Goal: Task Accomplishment & Management: Manage account settings

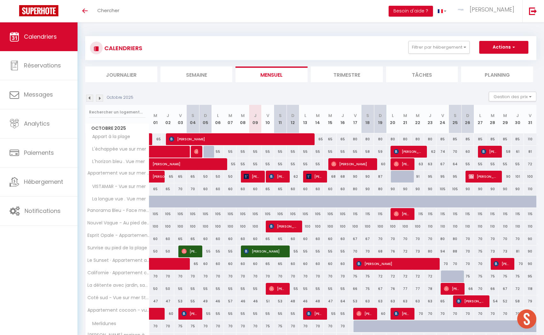
scroll to position [89, 0]
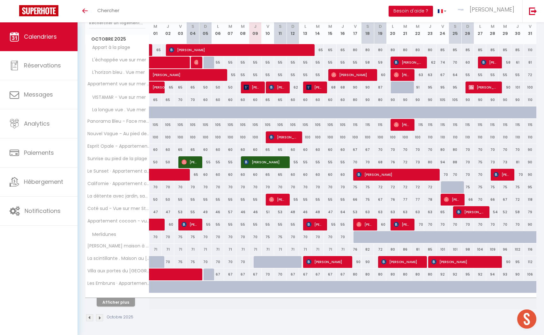
click at [110, 306] on button "Afficher plus" at bounding box center [116, 302] width 38 height 9
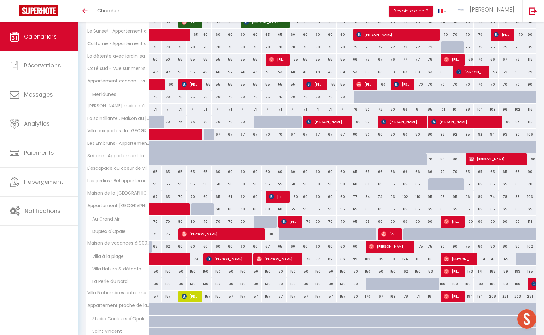
scroll to position [224, 0]
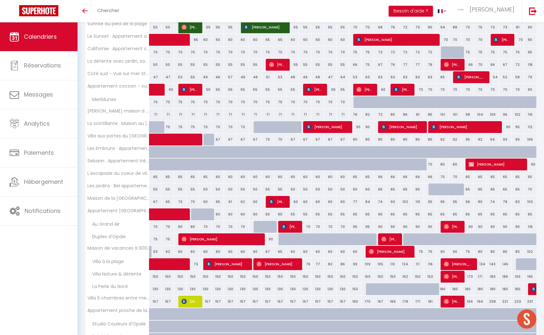
click at [367, 202] on div "84" at bounding box center [368, 202] width 12 height 12
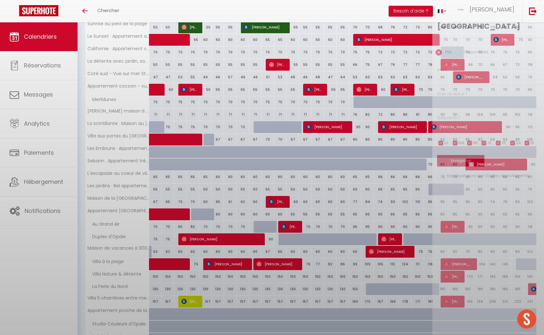
type input "84"
type input "Sam 18 Octobre 2025"
type input "Dim 19 Octobre 2025"
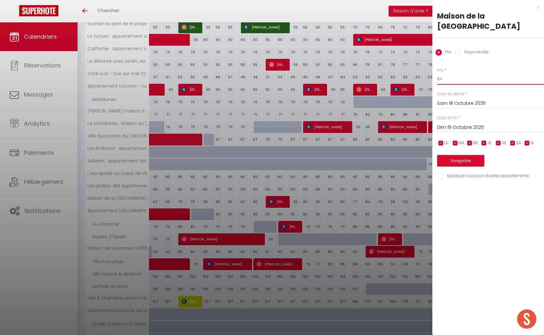
click at [447, 80] on input "84" at bounding box center [490, 78] width 107 height 11
type input "8"
type input "77"
click at [446, 158] on button "Enregistrer" at bounding box center [460, 160] width 47 height 11
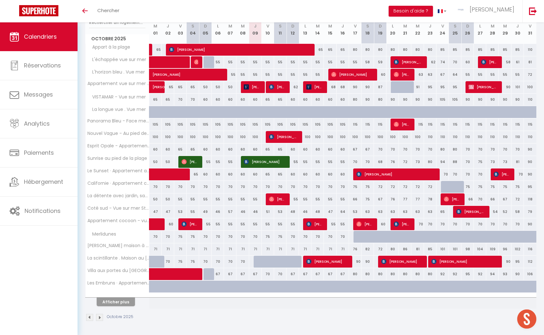
scroll to position [89, 0]
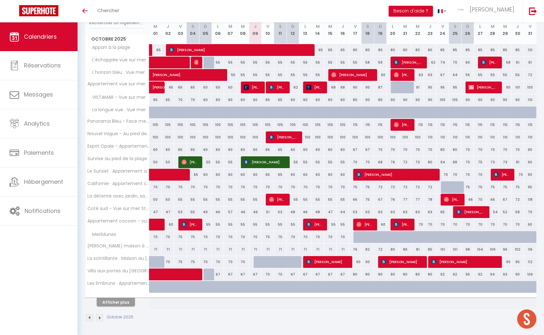
click at [358, 261] on div "90" at bounding box center [355, 262] width 12 height 12
type input "90"
type input "Ven 17 Octobre 2025"
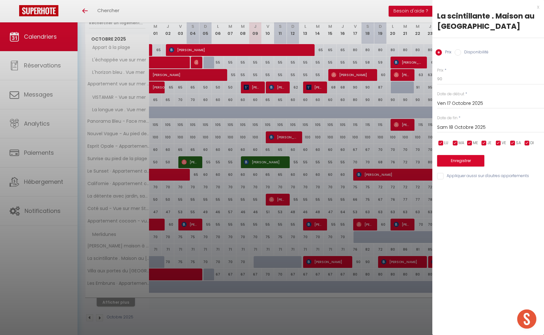
click at [459, 125] on input "Sam 18 Octobre 2025" at bounding box center [490, 127] width 107 height 8
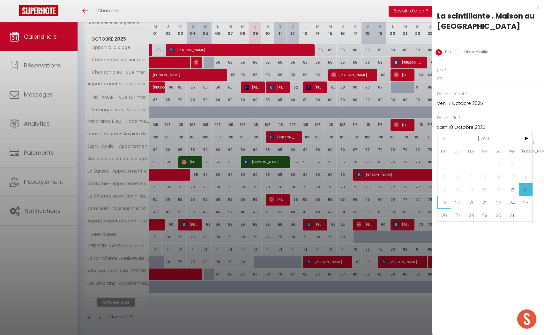
click at [446, 201] on span "19" at bounding box center [445, 202] width 14 height 13
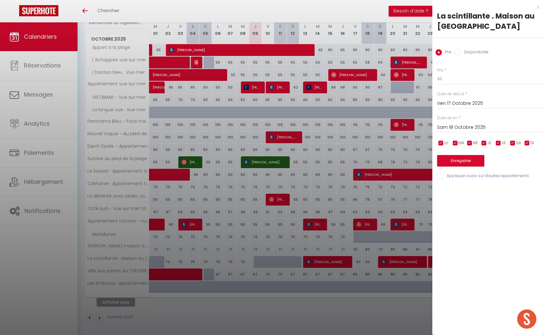
type input "Dim 19 Octobre 2025"
click at [465, 79] on input "90" at bounding box center [490, 78] width 107 height 11
type input "9"
type input "80"
click at [476, 159] on button "Enregistrer" at bounding box center [460, 160] width 47 height 11
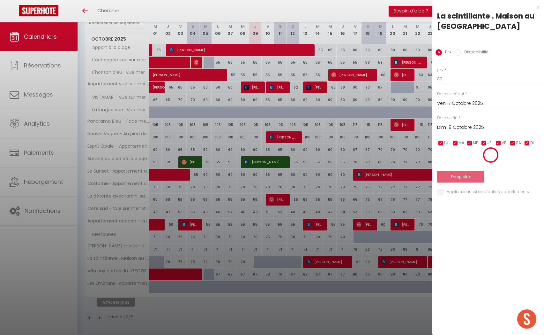
click at [460, 168] on div "Enregistrer" at bounding box center [490, 164] width 107 height 35
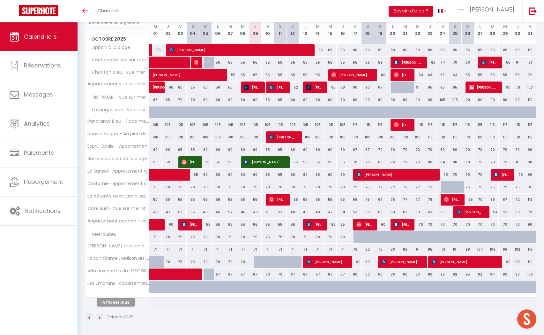
click at [530, 201] on div "118" at bounding box center [530, 199] width 12 height 12
type input "118"
type input "Ven 31 Octobre 2025"
type input "[DATE]"
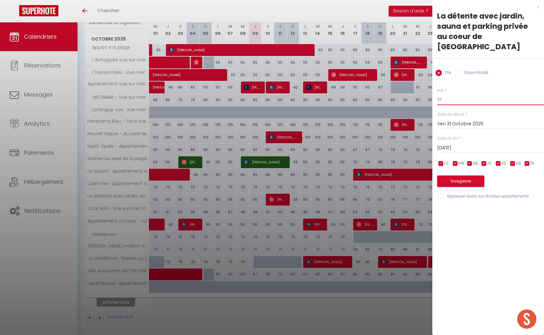
click at [458, 94] on input "118" at bounding box center [490, 99] width 107 height 11
type input "1"
type input "85"
click at [459, 175] on button "Enregistrer" at bounding box center [460, 180] width 47 height 11
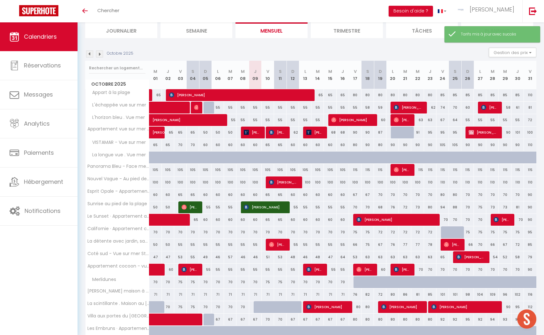
scroll to position [47, 0]
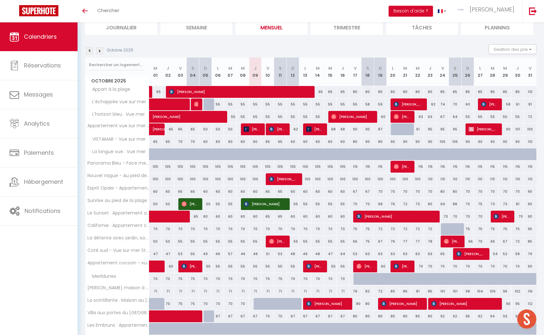
click at [466, 92] on div "85" at bounding box center [468, 92] width 12 height 12
type input "85"
type input "Dim 26 Octobre 2025"
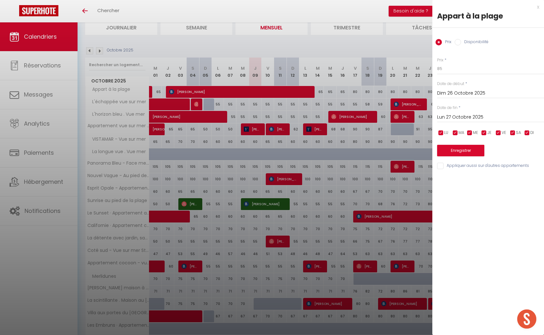
click at [478, 118] on input "Lun 27 Octobre 2025" at bounding box center [490, 117] width 107 height 8
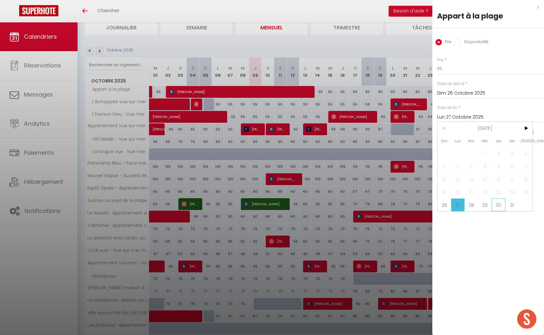
click at [501, 205] on span "30" at bounding box center [499, 204] width 14 height 13
type input "Jeu 30 Octobre 2025"
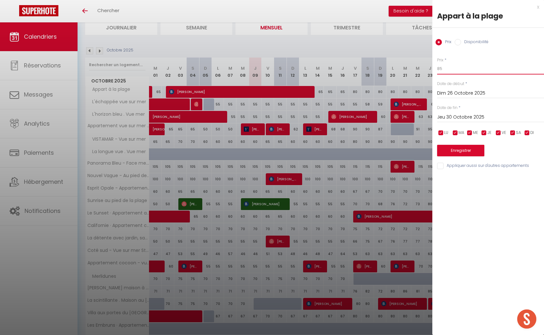
click at [445, 71] on input "85" at bounding box center [490, 68] width 107 height 11
type input "80"
click at [456, 148] on button "Enregistrer" at bounding box center [460, 150] width 47 height 11
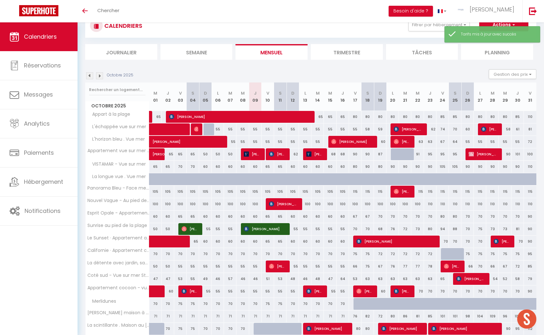
scroll to position [23, 0]
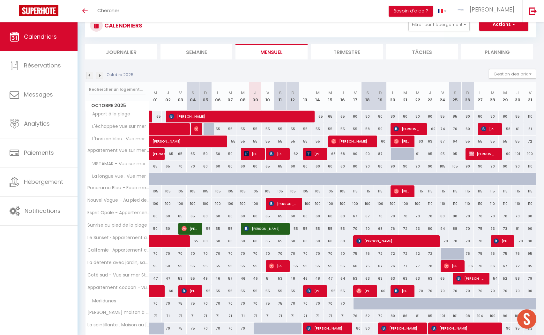
click at [530, 117] on div "110" at bounding box center [530, 116] width 12 height 12
type input "110"
type input "Ven 31 Octobre 2025"
type input "[DATE]"
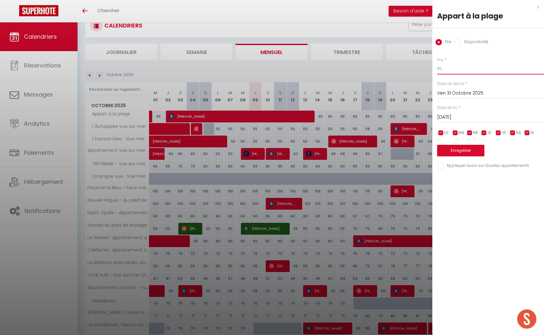
click at [459, 70] on input "110" at bounding box center [490, 68] width 107 height 11
type input "1"
type input "95"
click at [462, 151] on button "Enregistrer" at bounding box center [460, 150] width 47 height 11
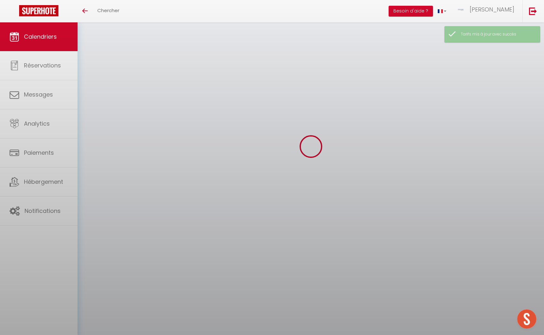
scroll to position [22, 0]
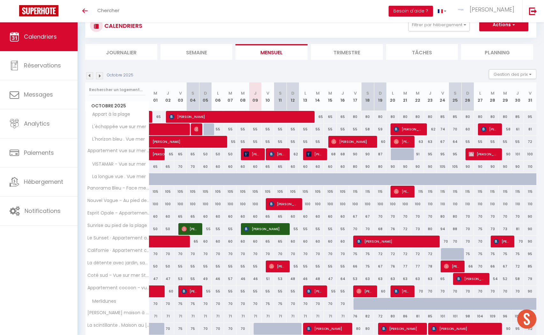
click at [355, 115] on div "80" at bounding box center [355, 117] width 12 height 12
type input "80"
type input "Ven 17 Octobre 2025"
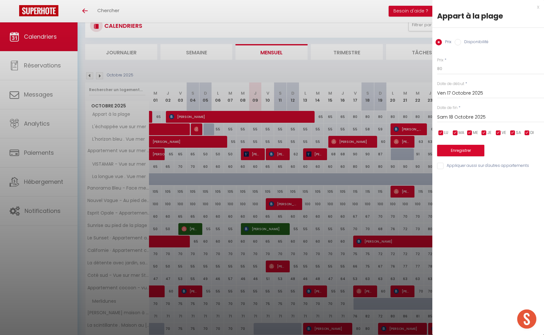
click at [449, 115] on input "Sam 18 Octobre 2025" at bounding box center [490, 117] width 107 height 8
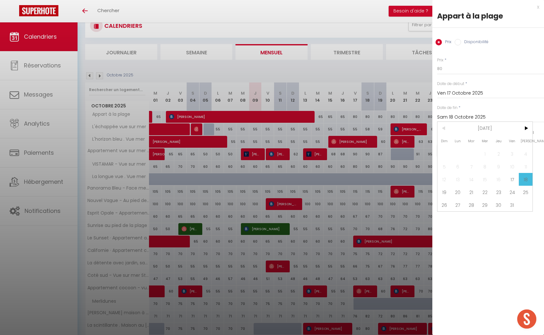
click at [446, 193] on span "19" at bounding box center [445, 192] width 14 height 13
type input "Dim 19 Octobre 2025"
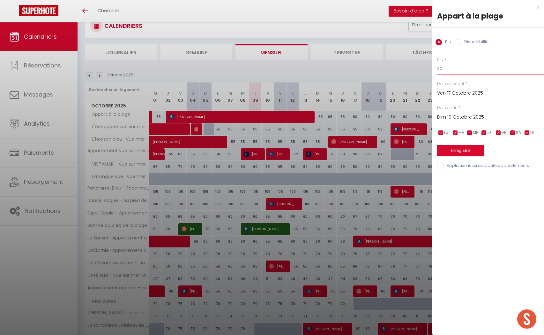
click at [455, 69] on input "80" at bounding box center [490, 68] width 107 height 11
type input "8"
type input "70"
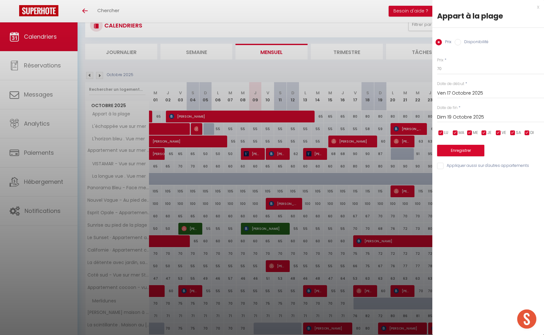
click at [455, 150] on button "Enregistrer" at bounding box center [460, 150] width 47 height 11
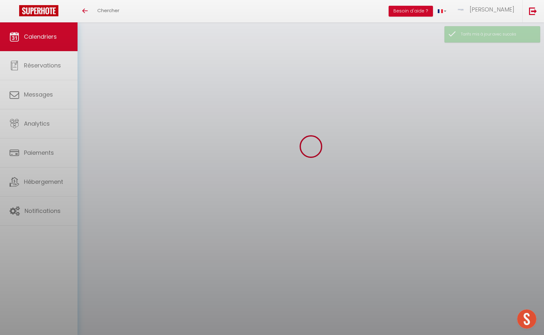
scroll to position [22, 0]
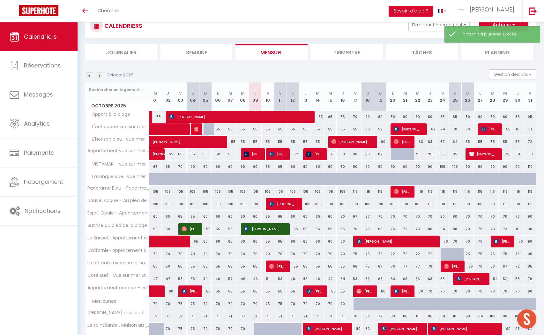
click at [379, 117] on div "80" at bounding box center [380, 117] width 12 height 12
type input "80"
type input "Dim 19 Octobre 2025"
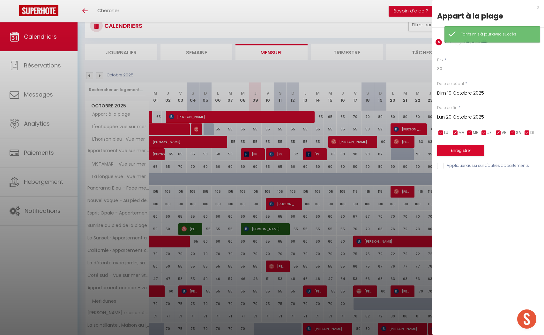
click at [465, 117] on input "Lun 20 Octobre 2025" at bounding box center [490, 117] width 107 height 8
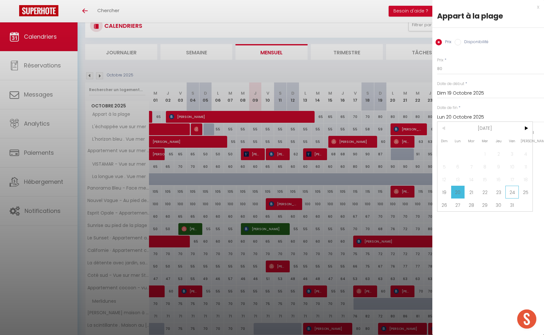
click at [511, 191] on span "24" at bounding box center [513, 192] width 14 height 13
type input "Ven 24 Octobre 2025"
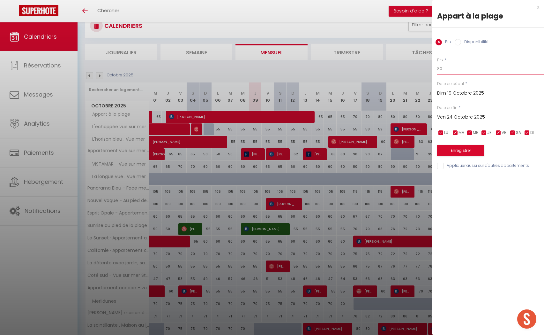
click at [452, 71] on input "80" at bounding box center [490, 68] width 107 height 11
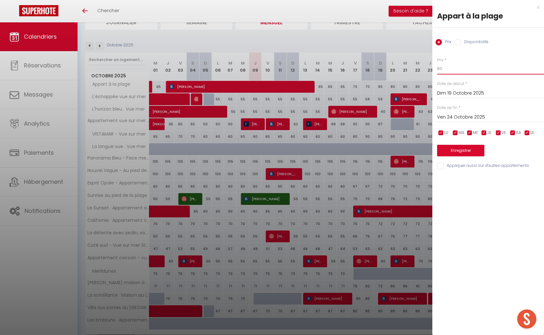
type input "8"
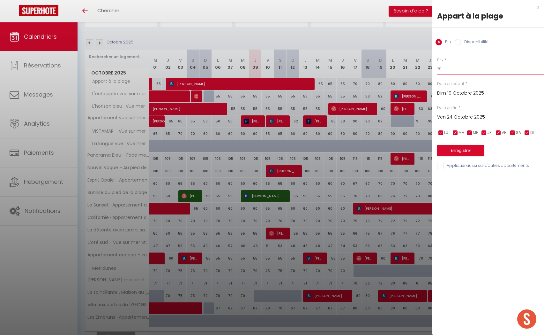
scroll to position [55, 0]
type input "70"
click at [466, 147] on button "Enregistrer" at bounding box center [460, 150] width 47 height 11
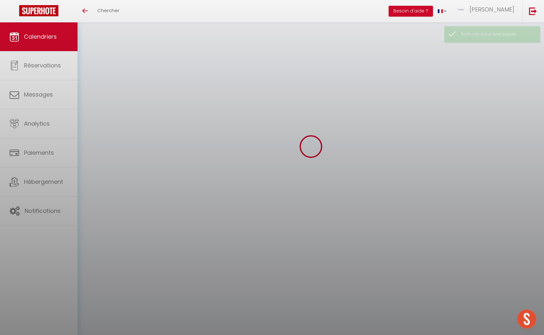
scroll to position [22, 0]
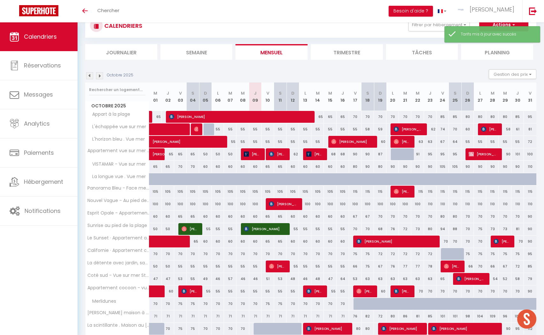
click at [444, 117] on div "85" at bounding box center [443, 117] width 12 height 12
type input "85"
type input "Ven 24 Octobre 2025"
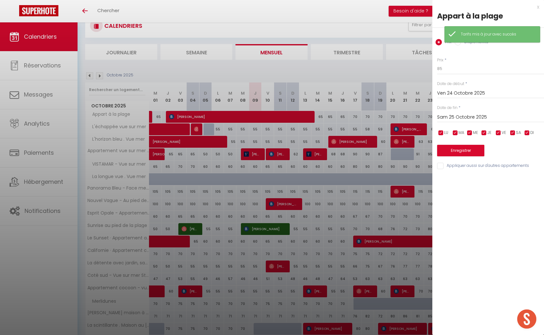
click at [467, 119] on input "Sam 25 Octobre 2025" at bounding box center [490, 117] width 107 height 8
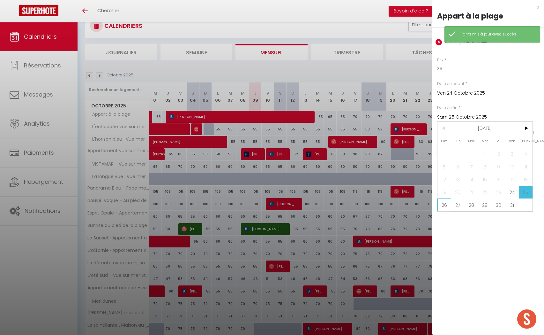
click at [442, 205] on span "26" at bounding box center [445, 204] width 14 height 13
type input "Dim 26 Octobre 2025"
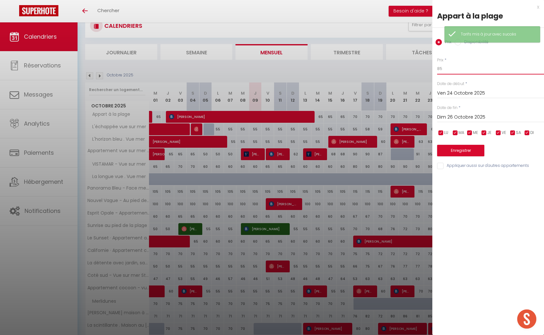
click at [454, 67] on input "85" at bounding box center [490, 68] width 107 height 11
type input "8"
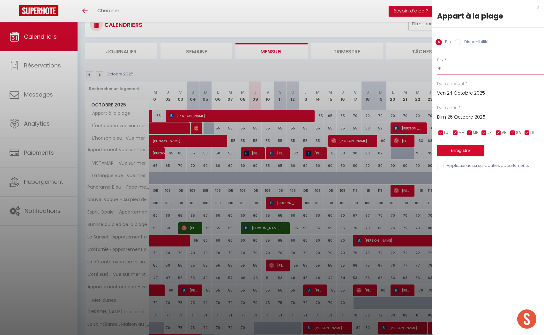
scroll to position [23, 0]
type input "75"
click at [450, 148] on button "Enregistrer" at bounding box center [460, 150] width 47 height 11
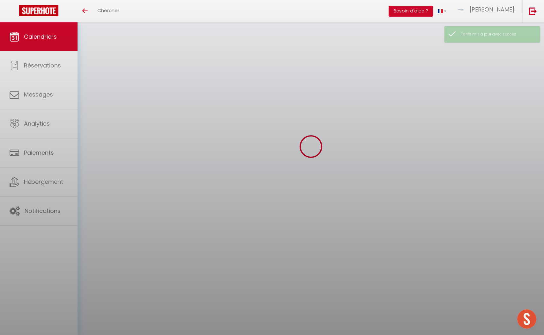
scroll to position [22, 0]
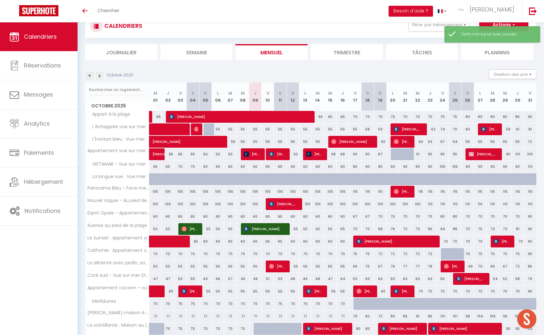
click at [467, 117] on div "80" at bounding box center [468, 117] width 12 height 12
type input "80"
type input "Dim 26 Octobre 2025"
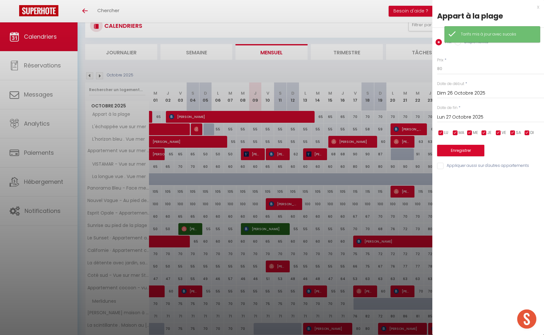
click at [459, 116] on input "Lun 27 Octobre 2025" at bounding box center [490, 117] width 107 height 8
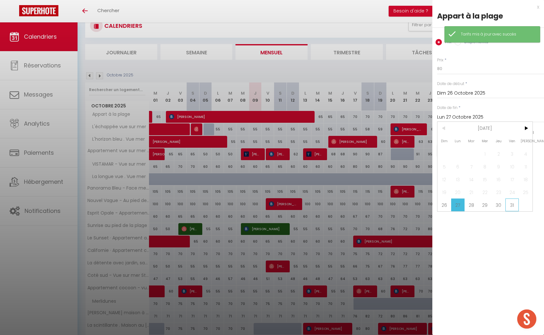
click at [511, 208] on span "31" at bounding box center [513, 204] width 14 height 13
type input "Ven 31 Octobre 2025"
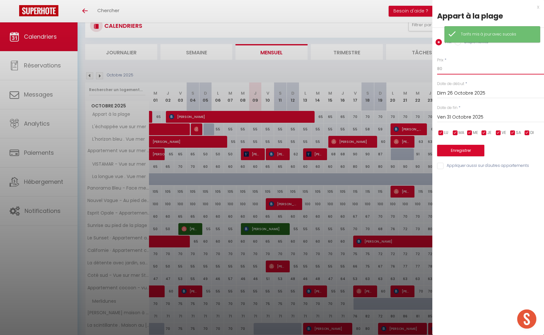
click at [453, 71] on input "80" at bounding box center [490, 68] width 107 height 11
type input "8"
type input "70"
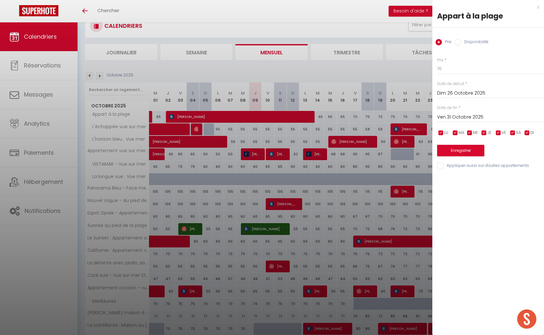
click at [462, 150] on button "Enregistrer" at bounding box center [460, 150] width 47 height 11
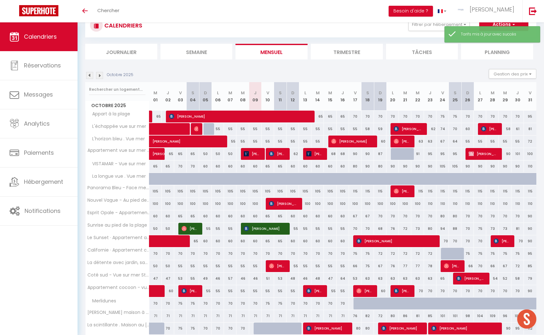
click at [529, 119] on div "95" at bounding box center [530, 116] width 12 height 12
type input "95"
type input "Ven 31 Octobre 2025"
type input "[DATE]"
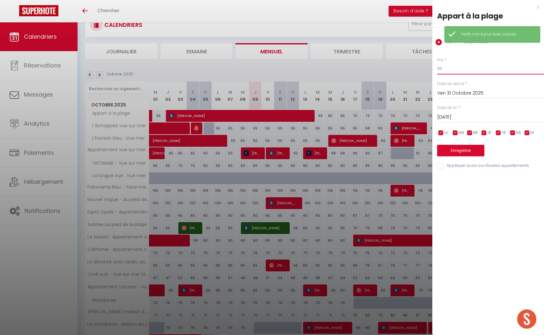
click at [440, 68] on input "95" at bounding box center [490, 68] width 107 height 11
type input "85"
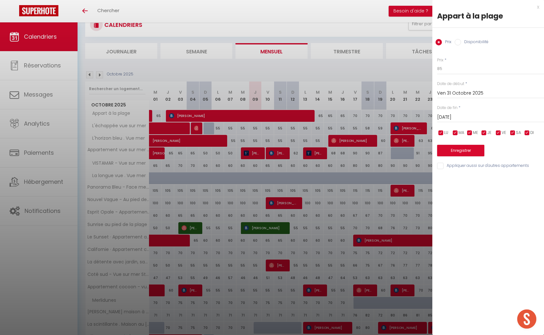
click at [462, 151] on button "Enregistrer" at bounding box center [460, 150] width 47 height 11
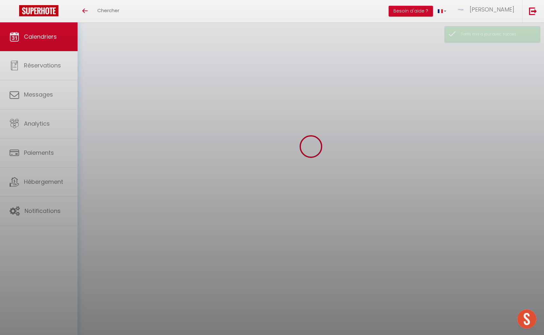
scroll to position [22, 0]
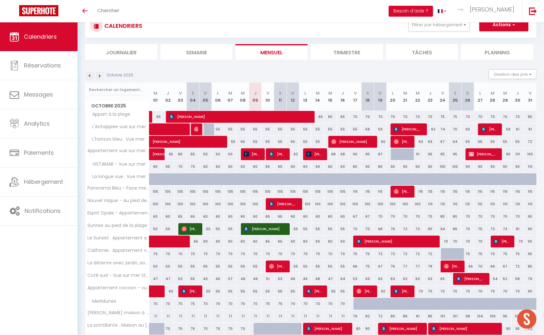
click at [353, 154] on div "90" at bounding box center [355, 154] width 12 height 12
type input "90"
type input "Ven 17 Octobre 2025"
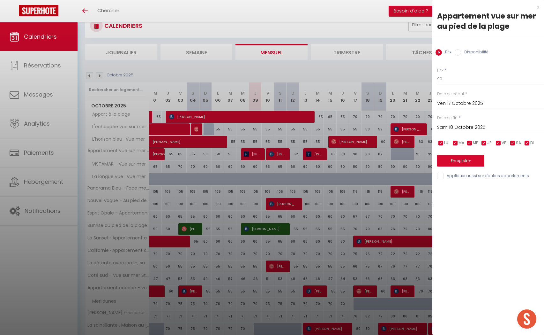
click at [454, 127] on input "Sam 18 Octobre 2025" at bounding box center [490, 127] width 107 height 8
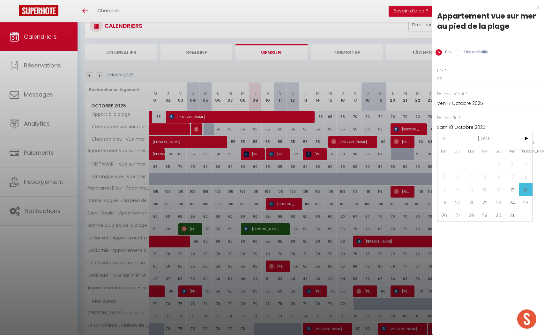
drag, startPoint x: 445, startPoint y: 203, endPoint x: 448, endPoint y: 175, distance: 27.9
click at [445, 203] on span "19" at bounding box center [445, 202] width 14 height 13
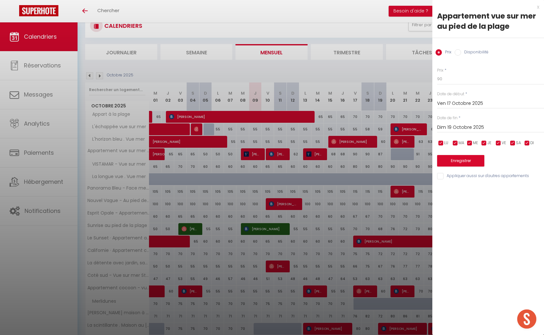
click at [450, 128] on input "Dim 19 Octobre 2025" at bounding box center [490, 127] width 107 height 8
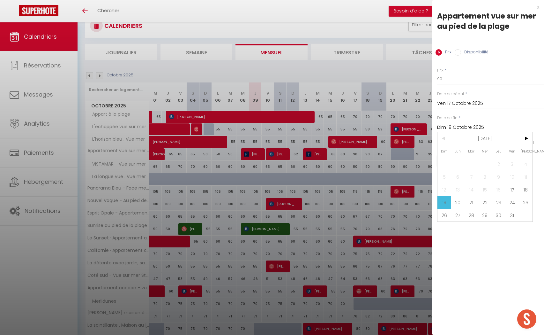
click at [457, 204] on span "20" at bounding box center [458, 202] width 14 height 13
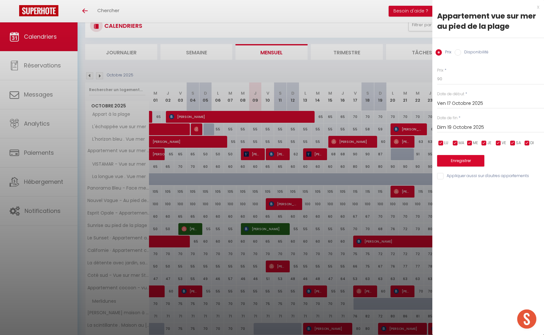
type input "Lun 20 Octobre 2025"
click at [459, 80] on input "90" at bounding box center [490, 78] width 107 height 11
type input "9"
type input "80"
click at [454, 158] on button "Enregistrer" at bounding box center [460, 160] width 47 height 11
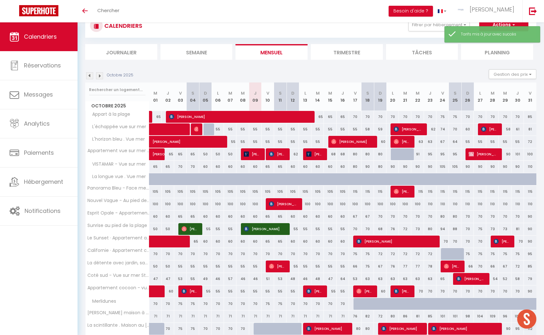
click at [419, 155] on div "91" at bounding box center [418, 154] width 12 height 12
type input "91"
type input "Mer 22 Octobre 2025"
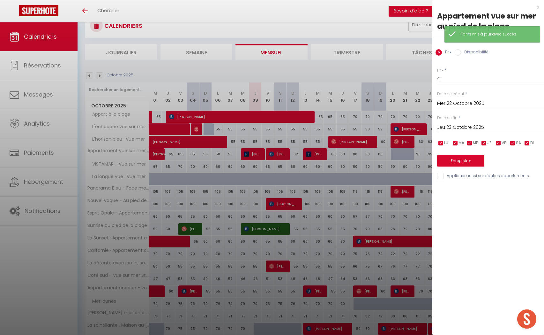
click at [476, 127] on input "Jeu 23 Octobre 2025" at bounding box center [490, 127] width 107 height 8
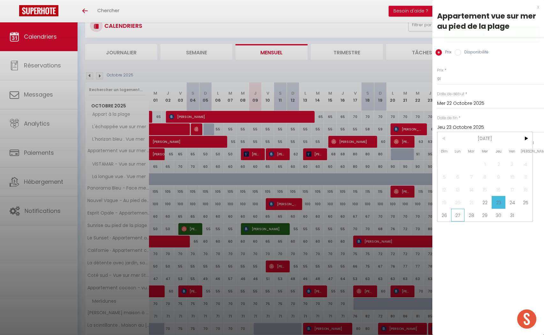
click at [459, 216] on span "27" at bounding box center [458, 214] width 14 height 13
type input "Lun 27 Octobre 2025"
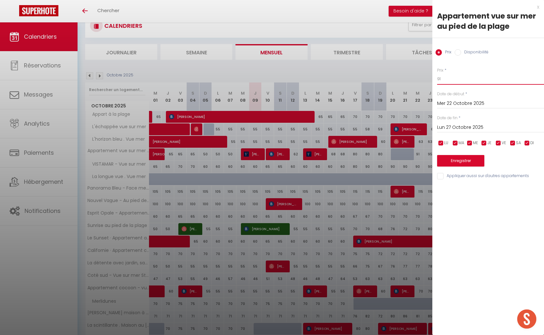
click at [451, 80] on input "91" at bounding box center [490, 78] width 107 height 11
type input "9"
type input "80"
click at [467, 164] on button "Enregistrer" at bounding box center [460, 160] width 47 height 11
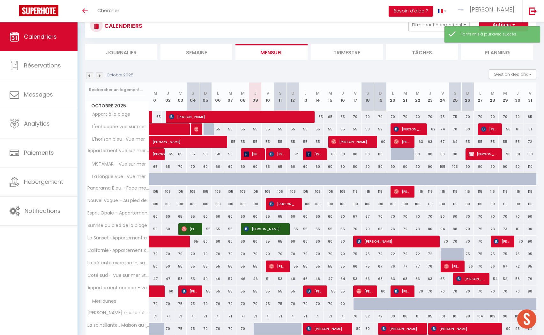
click at [509, 155] on div "90" at bounding box center [505, 154] width 12 height 12
type input "90"
type input "Mer 29 Octobre 2025"
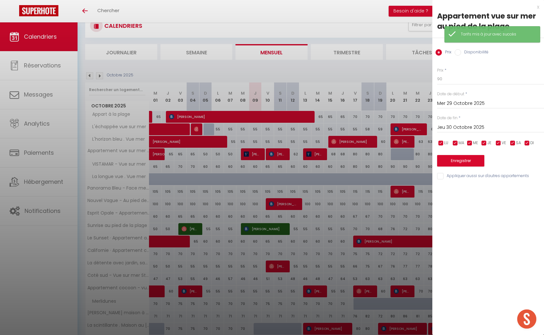
click at [463, 126] on input "Jeu 30 Octobre 2025" at bounding box center [490, 127] width 107 height 8
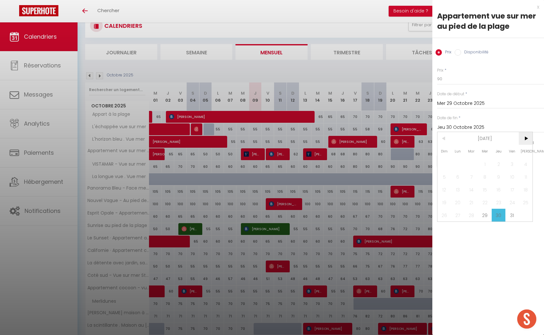
click at [526, 137] on span ">" at bounding box center [526, 138] width 14 height 13
click at [523, 167] on span "1" at bounding box center [526, 163] width 14 height 13
type input "[DATE]"
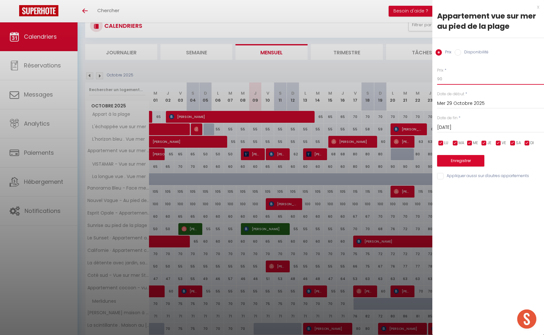
click at [447, 81] on input "90" at bounding box center [490, 78] width 107 height 11
type input "9"
type input "82"
click at [474, 165] on div "Prix * 82 Statut * Disponible Indisponible Date de début * [DATE] < [DATE] > Di…" at bounding box center [489, 119] width 112 height 121
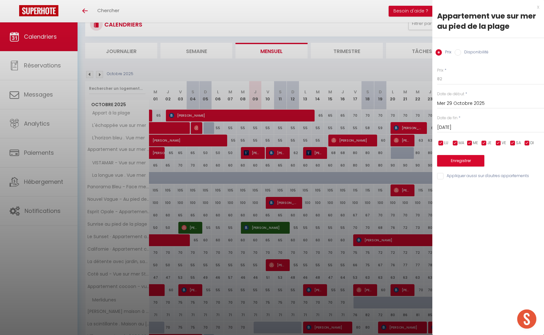
click at [473, 163] on button "Enregistrer" at bounding box center [460, 160] width 47 height 11
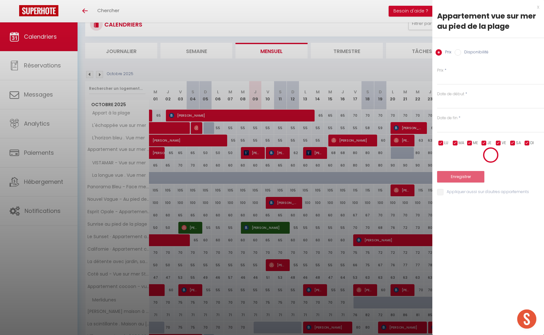
scroll to position [22, 0]
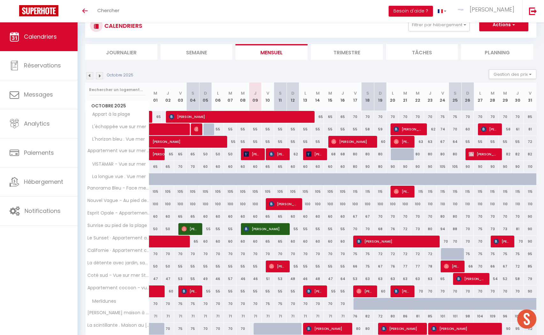
click at [366, 166] on div "90" at bounding box center [368, 167] width 12 height 12
type input "90"
type input "Sam 18 Octobre 2025"
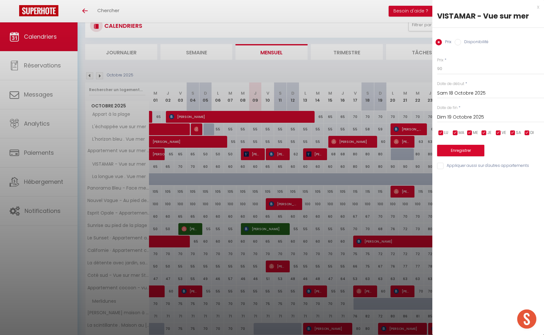
click at [456, 116] on input "Dim 19 Octobre 2025" at bounding box center [490, 117] width 107 height 8
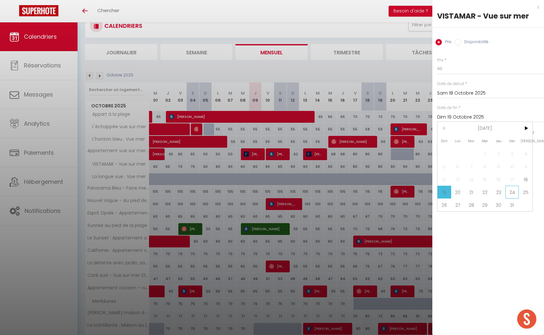
click at [507, 193] on span "24" at bounding box center [513, 192] width 14 height 13
type input "Ven 24 Octobre 2025"
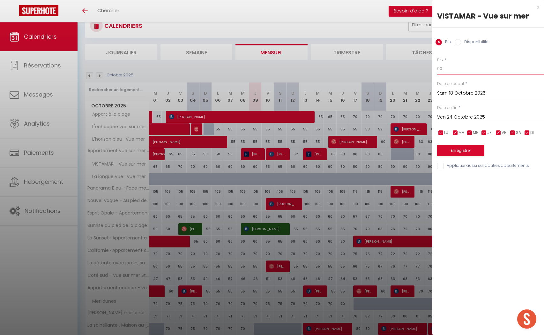
click at [444, 69] on input "90" at bounding box center [490, 68] width 107 height 11
type input "9"
type input "80"
click at [458, 151] on button "Enregistrer" at bounding box center [460, 150] width 47 height 11
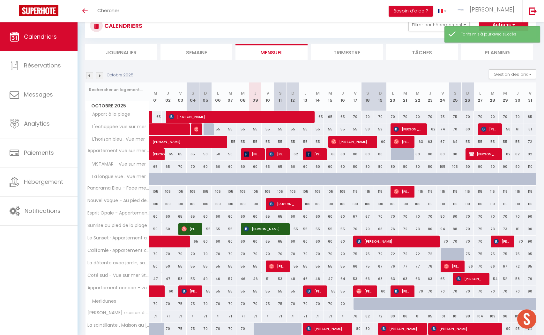
click at [444, 167] on div "105" at bounding box center [443, 167] width 12 height 12
type input "105"
type input "Ven 24 Octobre 2025"
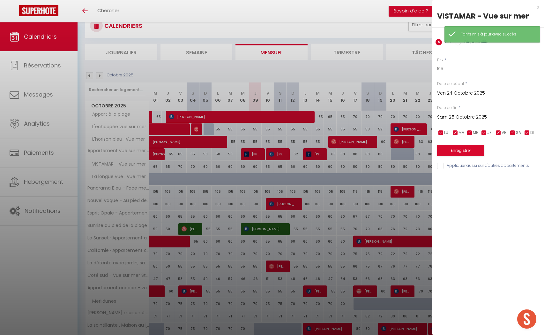
click at [451, 113] on input "Sam 25 Octobre 2025" at bounding box center [490, 117] width 107 height 8
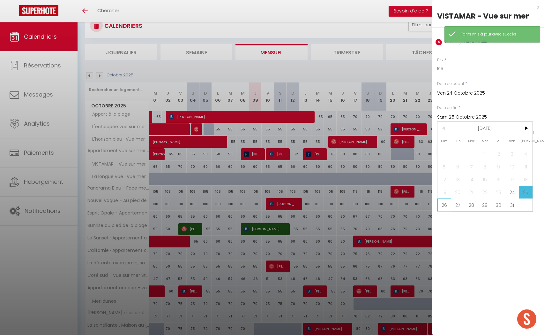
click at [444, 200] on span "26" at bounding box center [445, 204] width 14 height 13
type input "Dim 26 Octobre 2025"
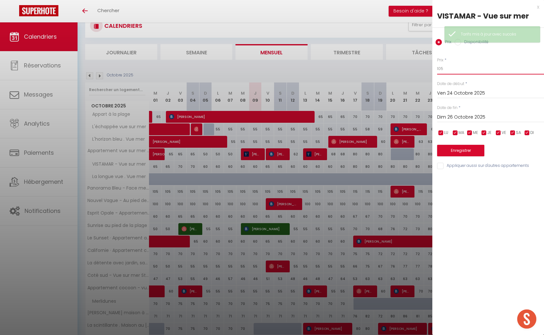
drag, startPoint x: 448, startPoint y: 71, endPoint x: 435, endPoint y: 69, distance: 13.9
click at [435, 69] on div "Prix * 105 Statut * Disponible Indisponible Date de début * [DATE] < [DATE] > D…" at bounding box center [489, 109] width 112 height 121
type input "82"
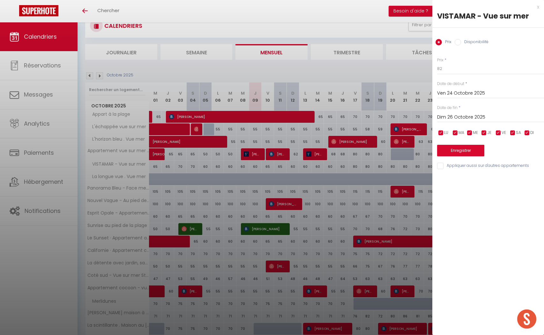
click at [451, 146] on button "Enregistrer" at bounding box center [460, 150] width 47 height 11
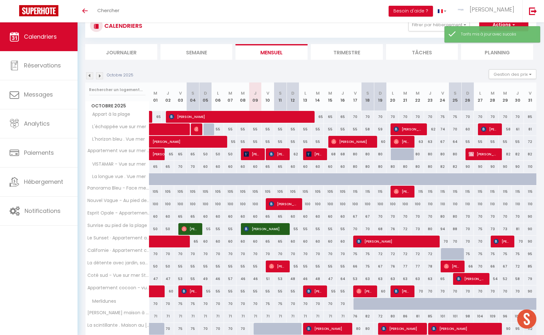
click at [468, 166] on div "90" at bounding box center [468, 167] width 12 height 12
type input "90"
type input "Dim 26 Octobre 2025"
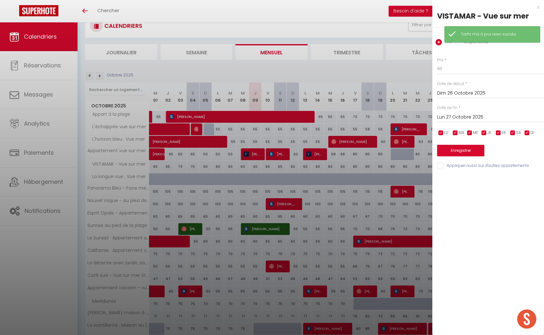
click at [463, 116] on input "Lun 27 Octobre 2025" at bounding box center [490, 117] width 107 height 8
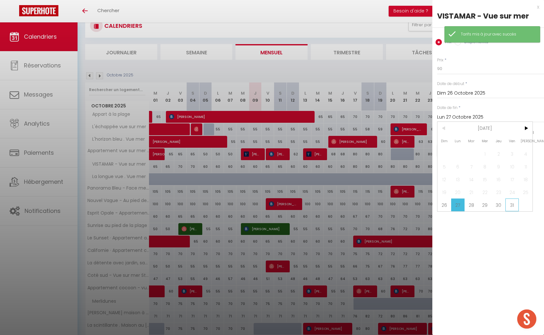
click at [512, 205] on span "31" at bounding box center [513, 204] width 14 height 13
type input "Ven 31 Octobre 2025"
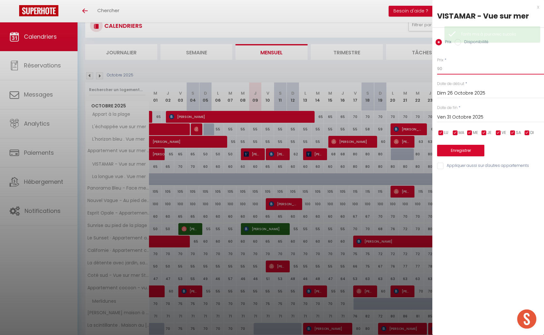
drag, startPoint x: 453, startPoint y: 69, endPoint x: 429, endPoint y: 68, distance: 24.0
click at [429, 68] on body "🟢 Des questions ou besoin d'assistance pour la migration AirBnB? Prenez rdv >>>…" at bounding box center [272, 201] width 544 height 402
type input "80"
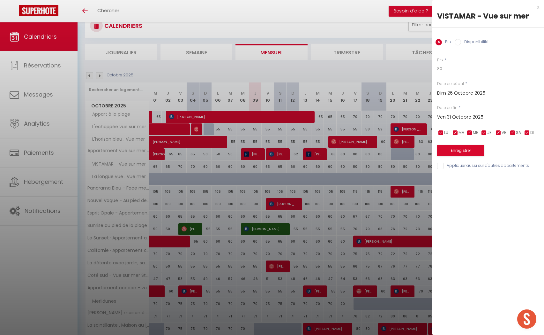
click at [469, 152] on button "Enregistrer" at bounding box center [460, 150] width 47 height 11
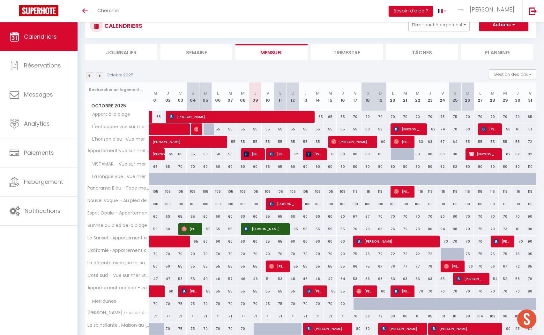
click at [445, 216] on div "80" at bounding box center [443, 216] width 12 height 12
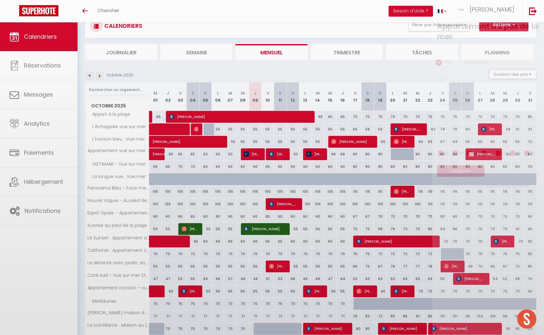
type input "80"
type input "Ven 24 Octobre 2025"
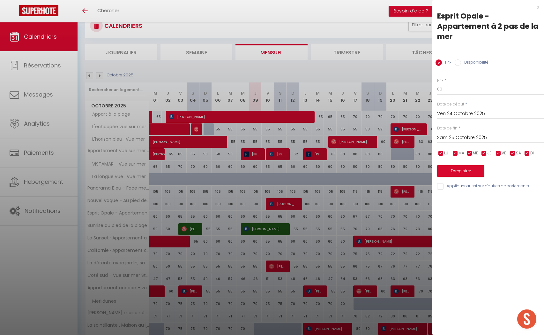
click at [482, 135] on input "Sam 25 Octobre 2025" at bounding box center [490, 137] width 107 height 8
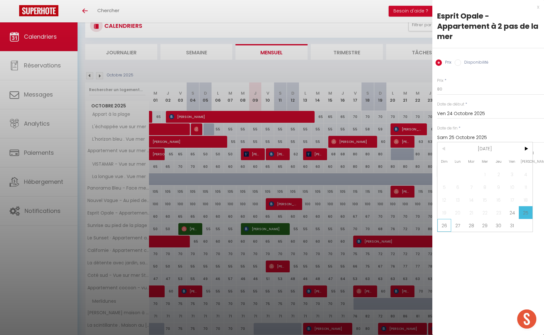
click at [443, 227] on span "26" at bounding box center [445, 225] width 14 height 13
type input "Dim 26 Octobre 2025"
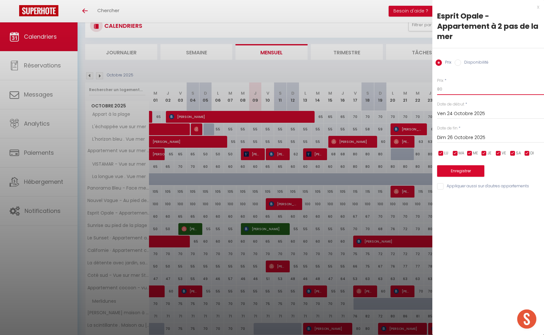
click at [455, 87] on input "80" at bounding box center [490, 88] width 107 height 11
type input "8"
type input "75"
click at [471, 173] on button "Enregistrer" at bounding box center [460, 170] width 47 height 11
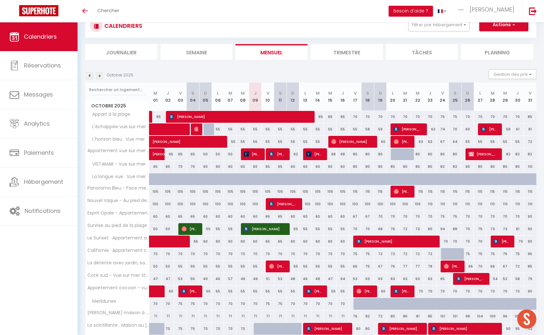
click at [431, 228] on div "80" at bounding box center [430, 229] width 12 height 12
type input "80"
type input "Jeu 23 Octobre 2025"
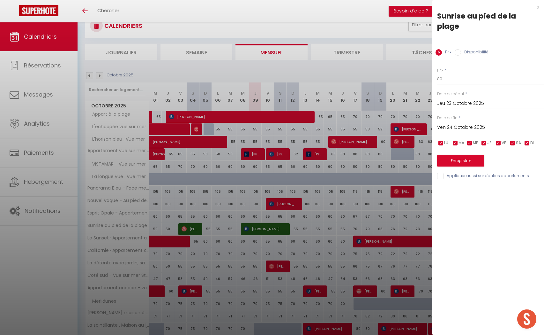
click at [455, 123] on input "Ven 24 Octobre 2025" at bounding box center [490, 127] width 107 height 8
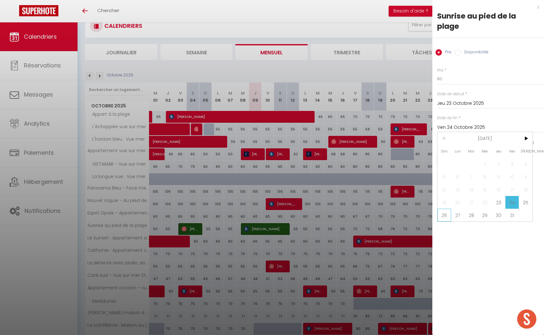
click at [445, 208] on span "26" at bounding box center [445, 214] width 14 height 13
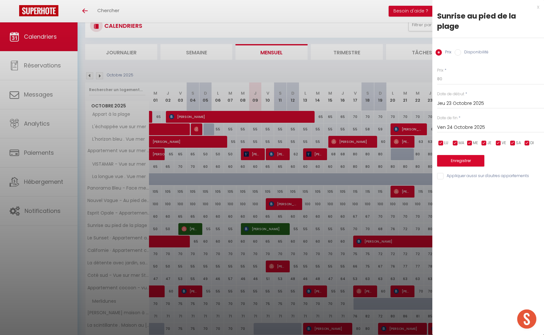
type input "Dim 26 Octobre 2025"
drag, startPoint x: 445, startPoint y: 68, endPoint x: 436, endPoint y: 69, distance: 8.6
click at [436, 69] on div "Prix * 80 Statut * Disponible Indisponible Date de début * [DATE] < [DATE] > Di…" at bounding box center [489, 119] width 112 height 121
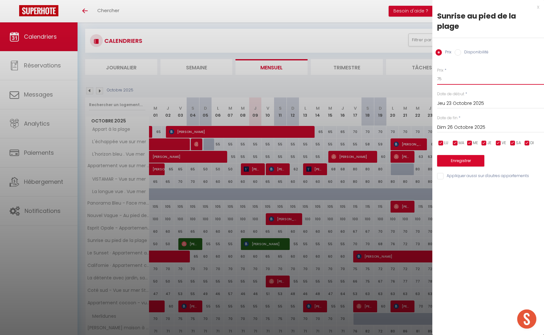
type input "75"
click at [459, 155] on button "Enregistrer" at bounding box center [460, 160] width 47 height 11
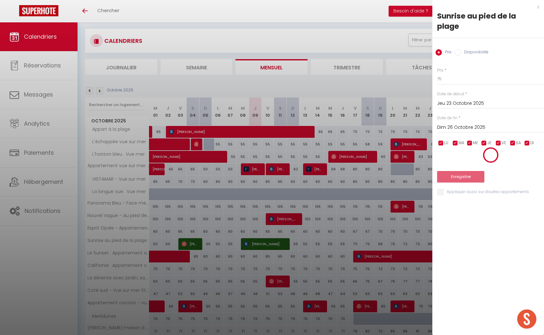
scroll to position [9, 0]
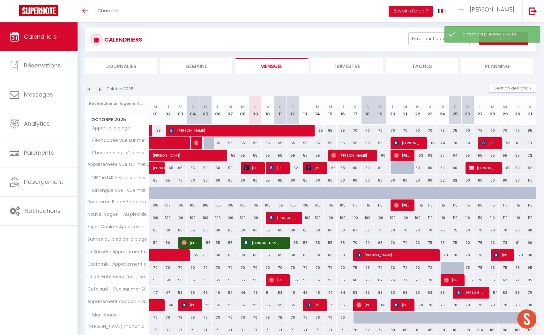
click at [519, 242] on div "81" at bounding box center [518, 243] width 12 height 12
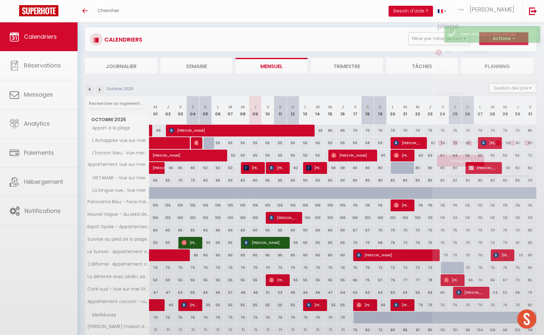
type input "81"
type input "Jeu 30 Octobre 2025"
type input "Ven 31 Octobre 2025"
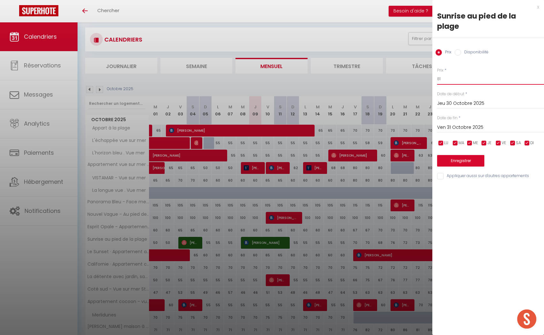
drag, startPoint x: 448, startPoint y: 71, endPoint x: 433, endPoint y: 69, distance: 14.8
click at [433, 69] on div "Prix * 81 Statut * Disponible Indisponible Date de début * [DATE] < [DATE] > Di…" at bounding box center [489, 119] width 112 height 121
type input "70"
click at [453, 155] on button "Enregistrer" at bounding box center [460, 160] width 47 height 11
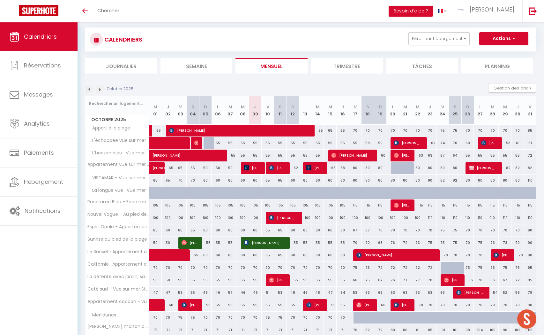
click at [391, 242] on div "76" at bounding box center [393, 243] width 12 height 12
type input "76"
type input "Lun 20 Octobre 2025"
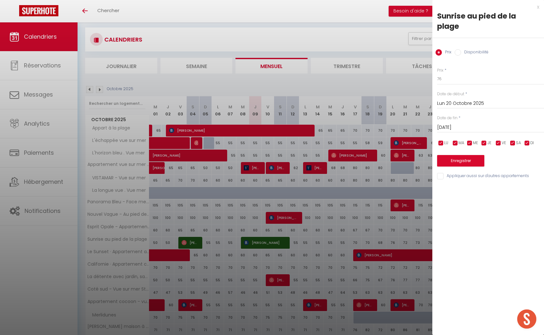
click at [457, 123] on input "[DATE]" at bounding box center [490, 127] width 107 height 8
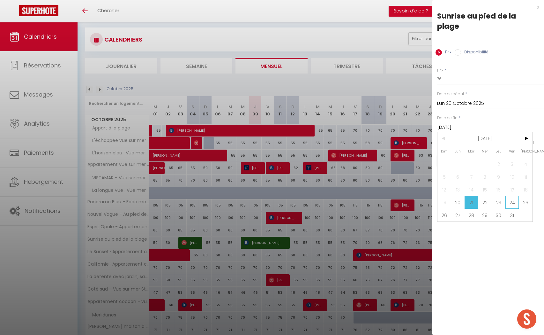
click at [512, 196] on span "24" at bounding box center [513, 202] width 14 height 13
type input "Ven 24 Octobre 2025"
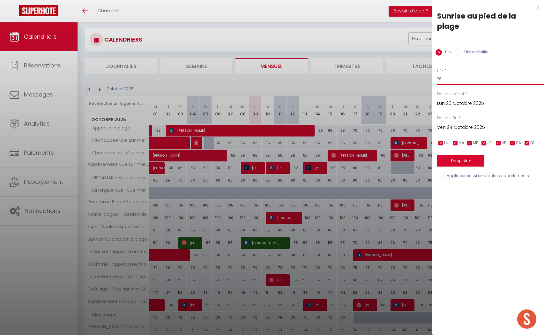
click at [461, 73] on input "76" at bounding box center [490, 78] width 107 height 11
type input "70"
click at [456, 155] on button "Enregistrer" at bounding box center [460, 160] width 47 height 11
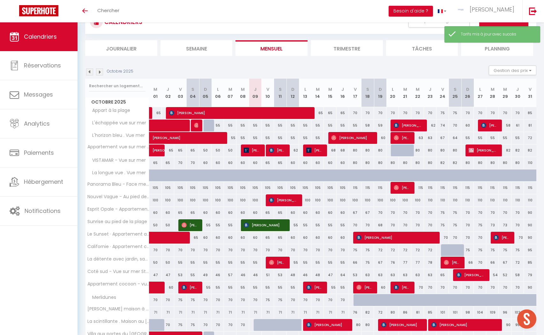
scroll to position [27, 0]
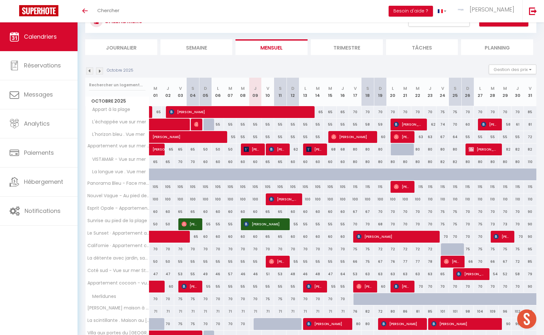
click at [353, 223] on div "70" at bounding box center [355, 224] width 12 height 12
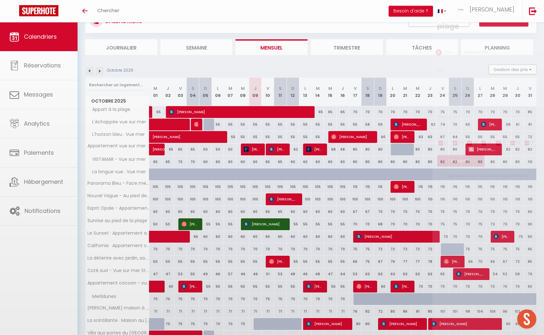
type input "70"
type input "Ven 17 Octobre 2025"
type input "Sam 18 Octobre 2025"
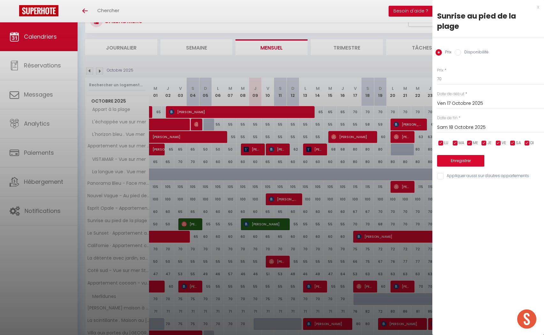
click at [539, 8] on div "x" at bounding box center [486, 7] width 107 height 8
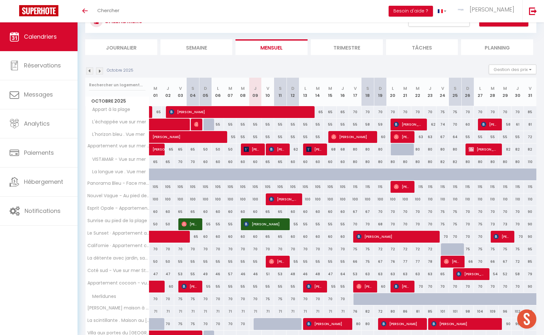
click at [390, 224] on div "70" at bounding box center [393, 224] width 12 height 12
type input "70"
type input "Lun 20 Octobre 2025"
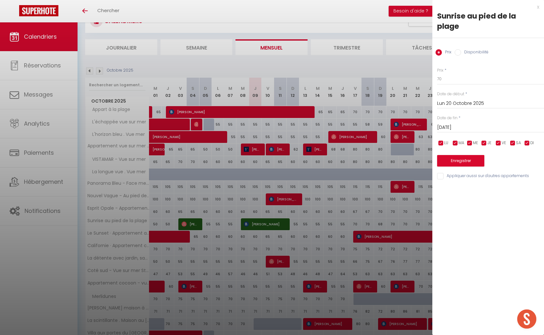
click at [447, 123] on input "[DATE]" at bounding box center [490, 127] width 107 height 8
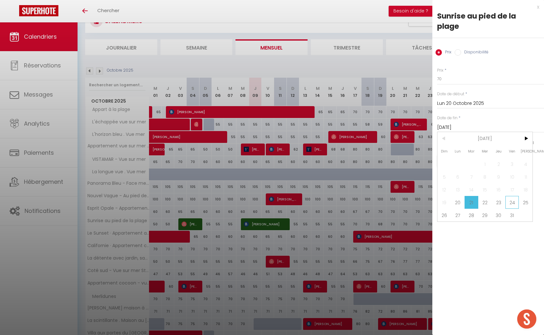
click at [515, 196] on span "24" at bounding box center [513, 202] width 14 height 13
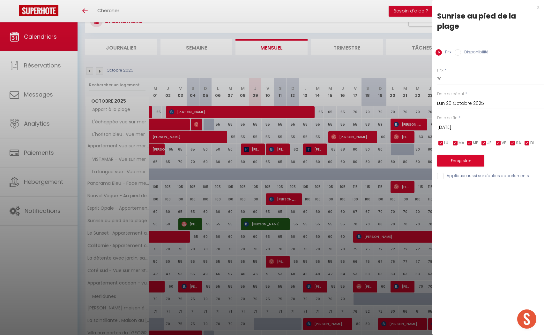
type input "Ven 24 Octobre 2025"
click at [452, 73] on input "70" at bounding box center [490, 78] width 107 height 11
type input "7"
type input "67"
click at [452, 155] on button "Enregistrer" at bounding box center [460, 160] width 47 height 11
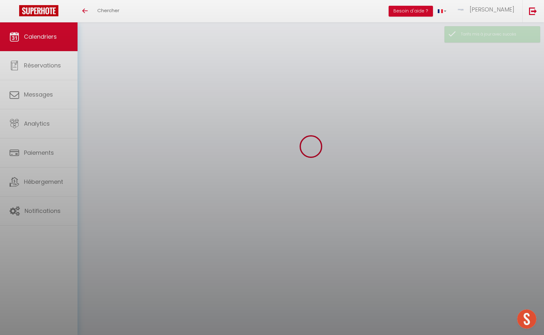
scroll to position [22, 0]
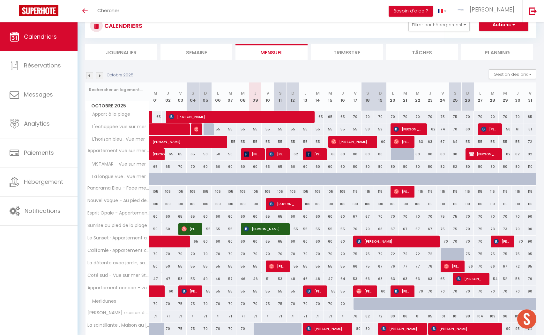
click at [443, 228] on div "75" at bounding box center [443, 229] width 12 height 12
type input "75"
type input "Ven 24 Octobre 2025"
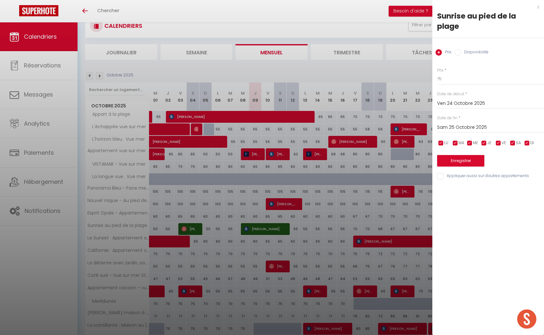
click at [448, 123] on input "Sam 25 Octobre 2025" at bounding box center [490, 127] width 107 height 8
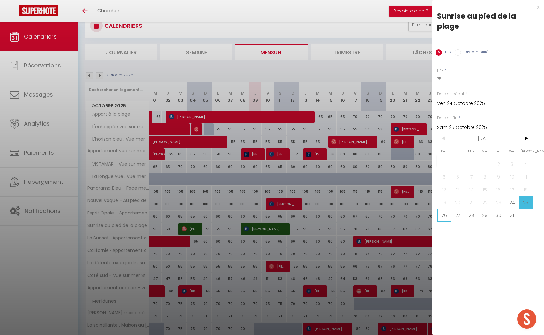
click at [446, 208] on span "26" at bounding box center [445, 214] width 14 height 13
type input "Dim 26 Octobre 2025"
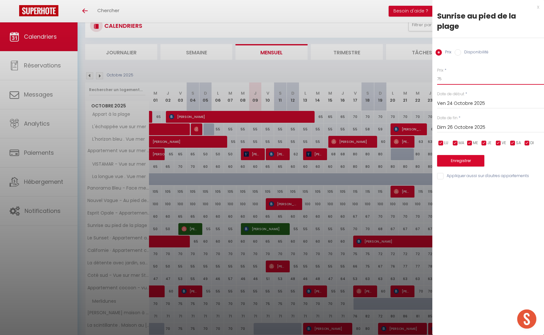
click at [458, 73] on input "75" at bounding box center [490, 78] width 107 height 11
type input "70"
click at [469, 155] on button "Enregistrer" at bounding box center [460, 160] width 47 height 11
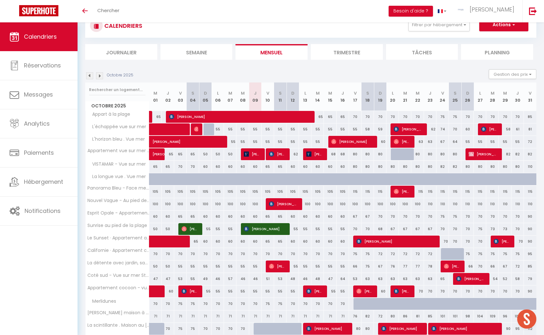
click at [467, 228] on div "70" at bounding box center [468, 229] width 12 height 12
type input "70"
type input "Dim 26 Octobre 2025"
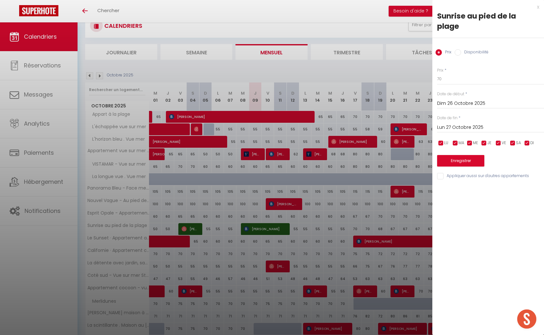
click at [453, 123] on input "Lun 27 Octobre 2025" at bounding box center [490, 127] width 107 height 8
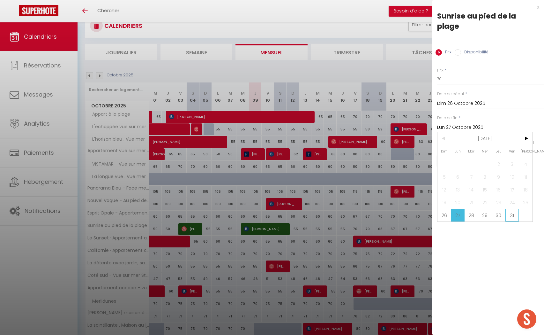
click at [512, 208] on span "31" at bounding box center [513, 214] width 14 height 13
type input "Ven 31 Octobre 2025"
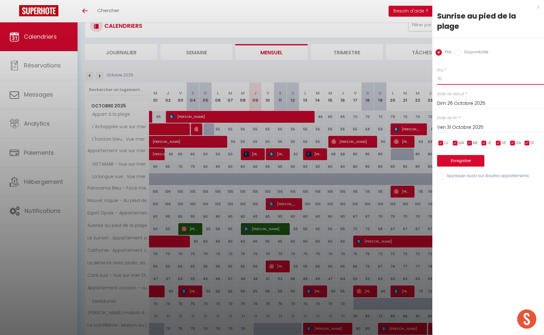
click at [460, 73] on input "70" at bounding box center [490, 78] width 107 height 11
type input "7"
type input "67"
click at [472, 155] on button "Enregistrer" at bounding box center [460, 160] width 47 height 11
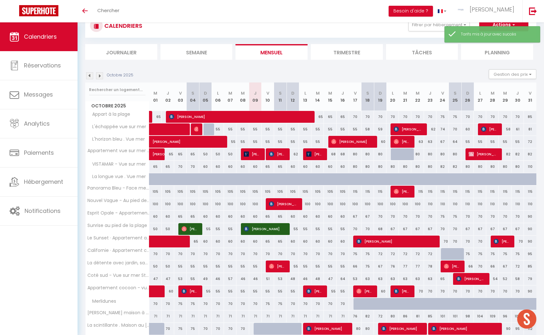
click at [531, 228] on div "90" at bounding box center [530, 229] width 12 height 12
type input "90"
type input "Ven 31 Octobre 2025"
type input "[DATE]"
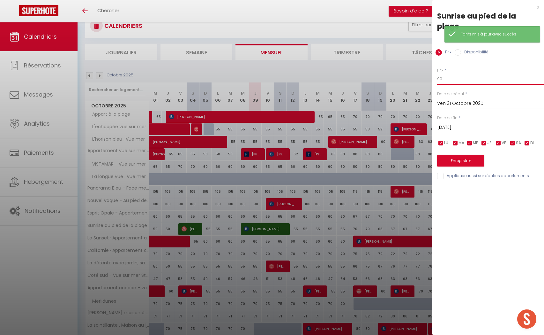
click at [445, 73] on input "90" at bounding box center [490, 78] width 107 height 11
type input "9"
type input "70"
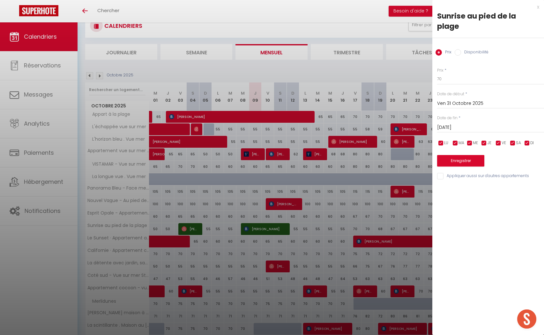
click at [451, 155] on button "Enregistrer" at bounding box center [460, 160] width 47 height 11
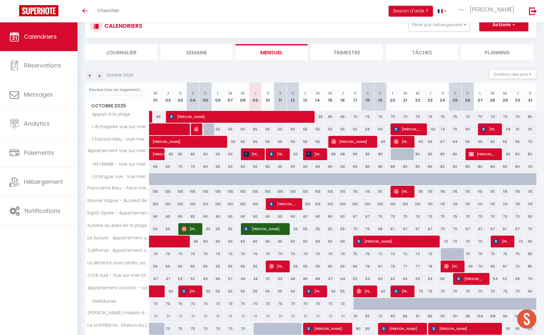
click at [532, 241] on div "90" at bounding box center [530, 241] width 12 height 12
type input "90"
type input "Ven 31 Octobre 2025"
type input "[DATE]"
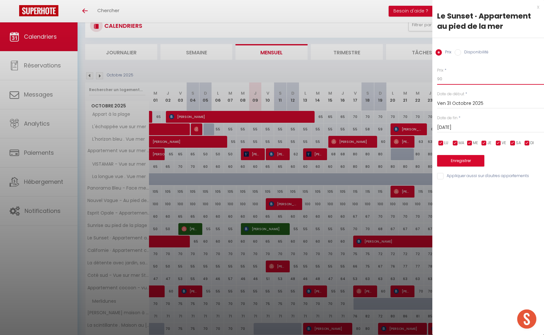
click at [451, 76] on input "90" at bounding box center [490, 78] width 107 height 11
type input "9"
type input "75"
click at [452, 155] on button "Enregistrer" at bounding box center [460, 160] width 47 height 11
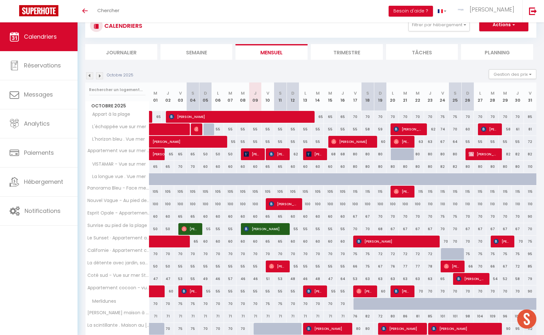
click at [292, 252] on div "70" at bounding box center [293, 254] width 12 height 12
type input "70"
type input "Dim 12 Octobre 2025"
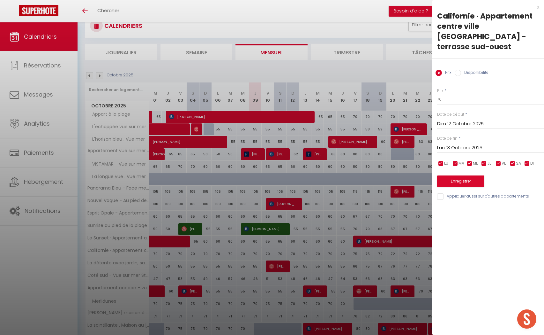
click at [442, 144] on input "Lun 13 Octobre 2025" at bounding box center [490, 148] width 107 height 8
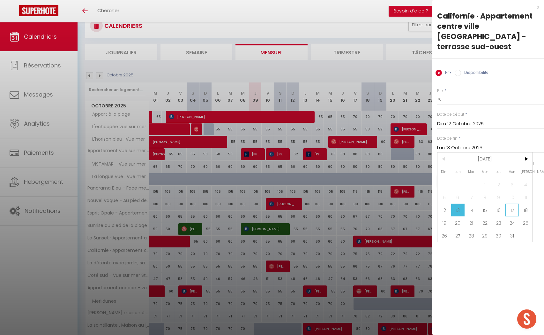
click at [508, 203] on span "17" at bounding box center [513, 209] width 14 height 13
type input "Ven 17 Octobre 2025"
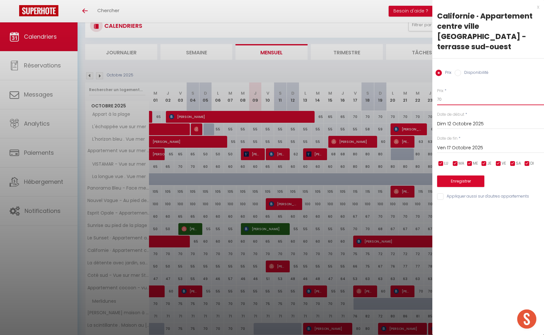
click at [459, 94] on input "70" at bounding box center [490, 99] width 107 height 11
type input "7"
type input "65"
click at [476, 175] on button "Enregistrer" at bounding box center [460, 180] width 47 height 11
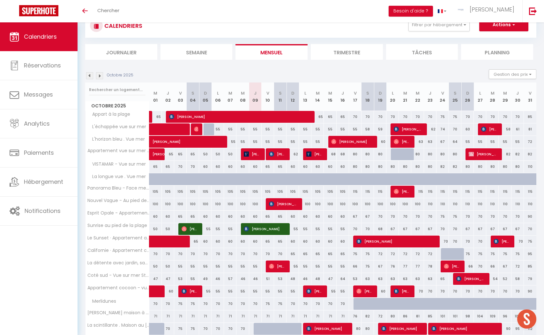
click at [379, 253] on div "72" at bounding box center [380, 254] width 12 height 12
type input "72"
type input "Dim 19 Octobre 2025"
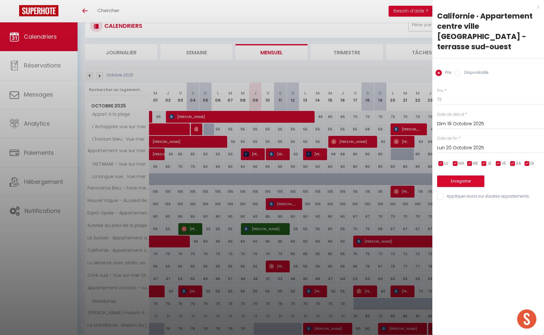
click at [461, 144] on input "Lun 20 Octobre 2025" at bounding box center [490, 148] width 107 height 8
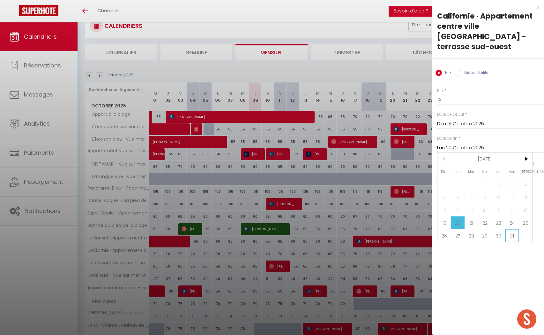
click at [510, 229] on span "31" at bounding box center [513, 235] width 14 height 13
type input "Ven 31 Octobre 2025"
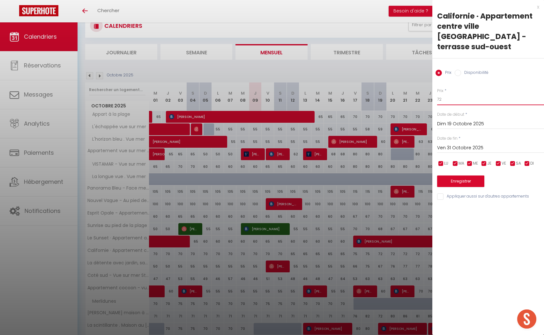
click at [458, 94] on input "72" at bounding box center [490, 99] width 107 height 11
type input "70"
click at [477, 175] on button "Enregistrer" at bounding box center [460, 180] width 47 height 11
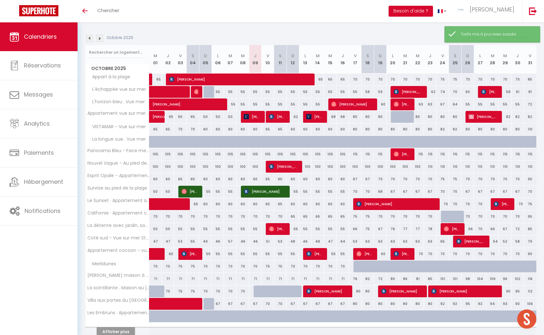
scroll to position [62, 0]
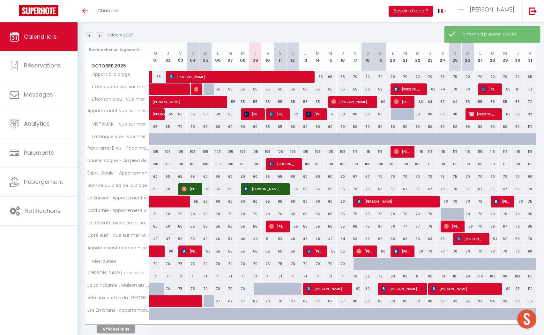
click at [531, 214] on div "95" at bounding box center [530, 214] width 12 height 12
type input "95"
type input "Ven 31 Octobre 2025"
type input "[DATE]"
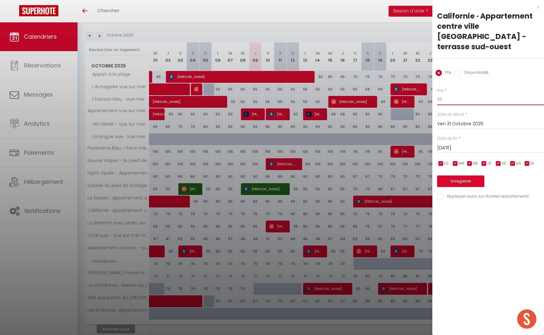
click at [441, 94] on input "95" at bounding box center [490, 99] width 107 height 11
type input "75"
click at [457, 175] on button "Enregistrer" at bounding box center [460, 180] width 47 height 11
click at [457, 171] on div "Enregistrer" at bounding box center [490, 176] width 107 height 19
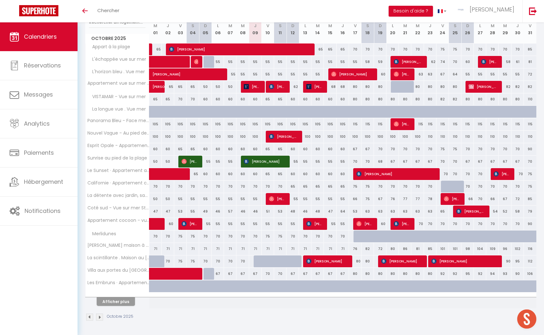
scroll to position [89, 0]
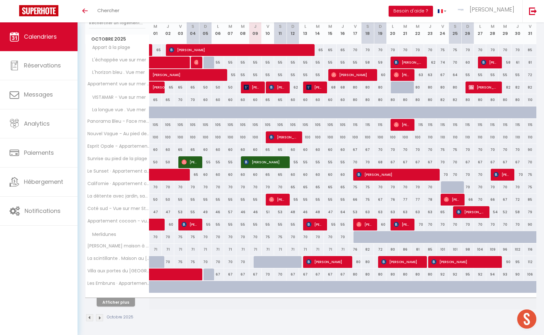
click at [518, 261] on div "95" at bounding box center [518, 262] width 12 height 12
type input "95"
type input "Jeu 30 Octobre 2025"
type input "Ven 31 Octobre 2025"
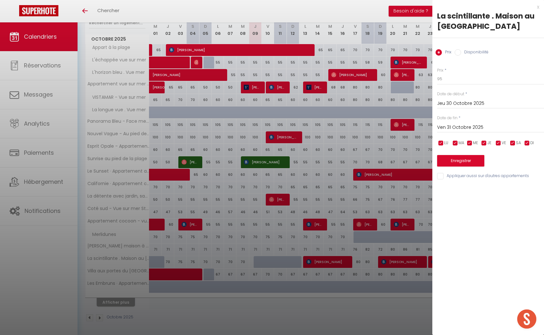
click at [459, 125] on input "Ven 31 Octobre 2025" at bounding box center [490, 127] width 107 height 8
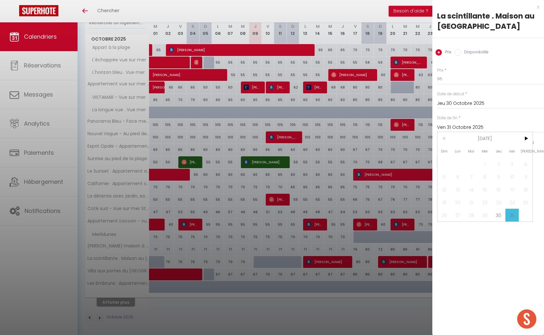
click at [509, 214] on span "31" at bounding box center [513, 214] width 14 height 13
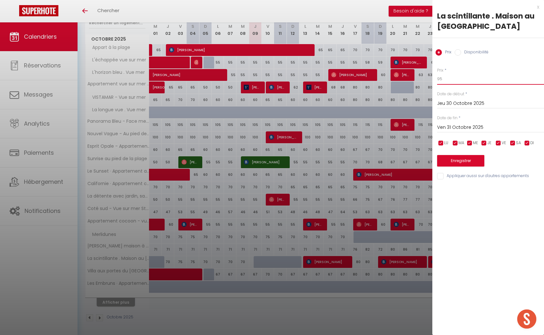
click at [441, 77] on input "95" at bounding box center [490, 78] width 107 height 11
type input "90"
click at [447, 161] on button "Enregistrer" at bounding box center [460, 160] width 47 height 11
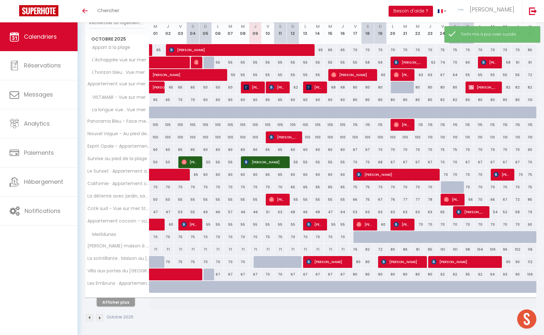
click at [120, 305] on button "Afficher plus" at bounding box center [116, 302] width 38 height 9
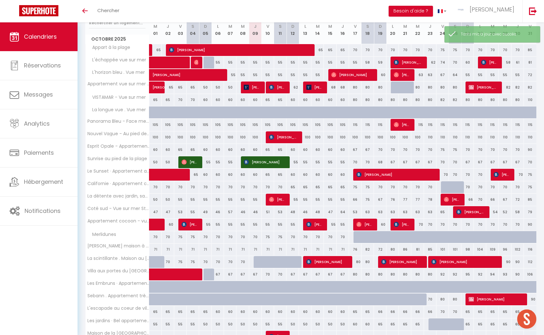
click at [531, 262] on div "112" at bounding box center [530, 262] width 12 height 12
type input "112"
type input "Ven 31 Octobre 2025"
type input "[DATE]"
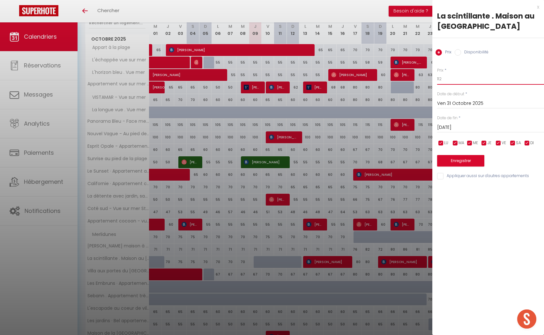
click at [440, 79] on input "112" at bounding box center [490, 78] width 107 height 11
type input "105"
click at [473, 160] on button "Enregistrer" at bounding box center [460, 160] width 47 height 11
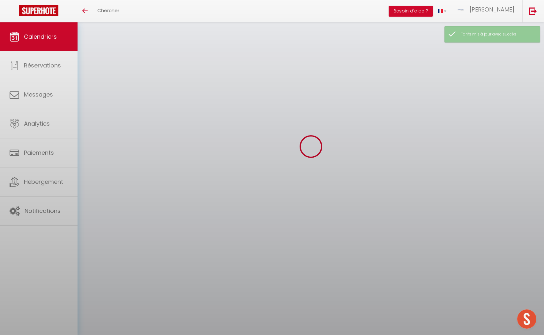
scroll to position [22, 0]
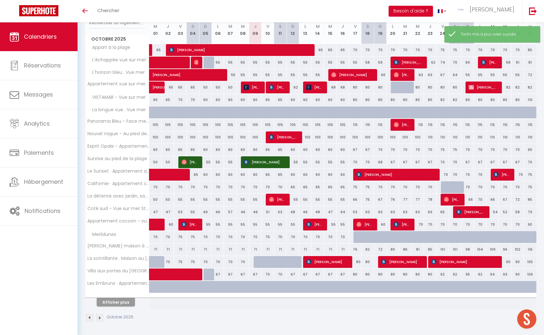
click at [107, 302] on button "Afficher plus" at bounding box center [116, 302] width 38 height 9
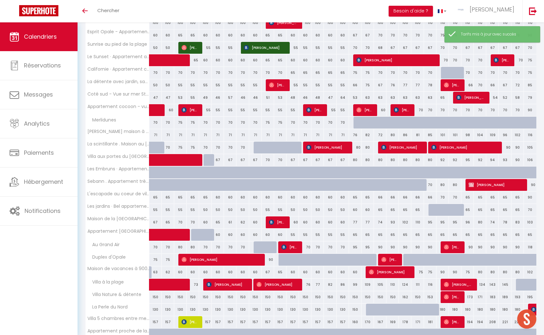
scroll to position [222, 0]
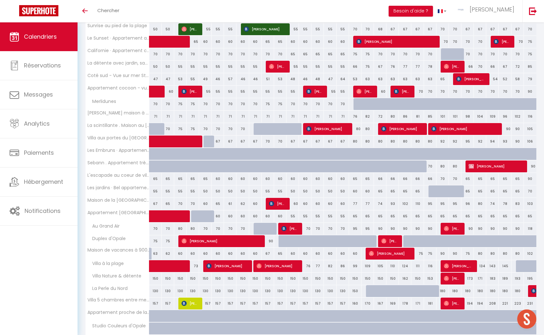
click at [467, 140] on div "95" at bounding box center [468, 141] width 12 height 12
type input "95"
type input "Dim 26 Octobre 2025"
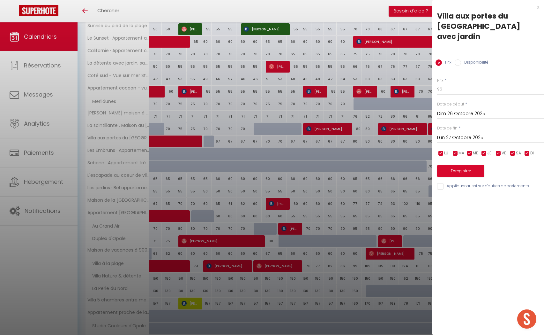
click at [451, 133] on input "Lun 27 Octobre 2025" at bounding box center [490, 137] width 107 height 8
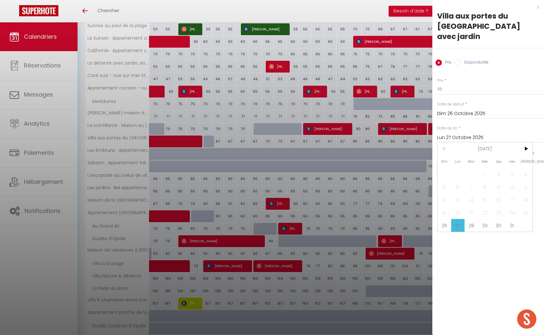
click at [512, 219] on span "31" at bounding box center [513, 225] width 14 height 13
type input "Ven 31 Octobre 2025"
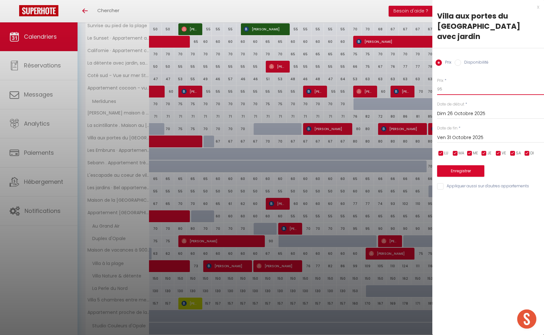
click at [451, 83] on input "95" at bounding box center [490, 88] width 107 height 11
type input "9"
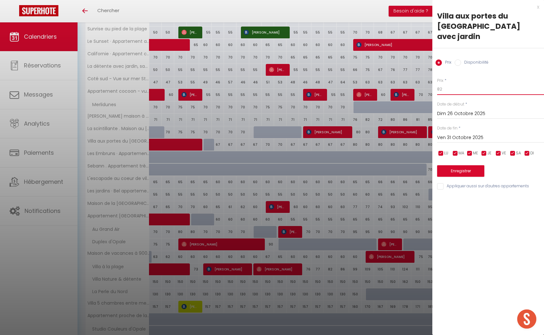
type input "82"
click at [469, 165] on button "Enregistrer" at bounding box center [460, 170] width 47 height 11
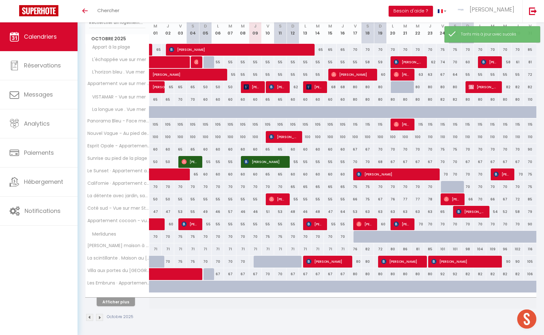
scroll to position [89, 0]
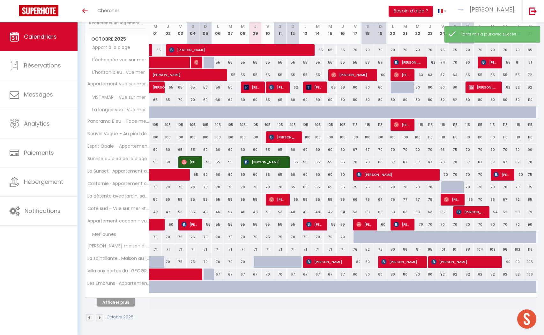
click at [124, 307] on th "Afficher plus" at bounding box center [118, 301] width 64 height 16
click at [125, 304] on button "Afficher plus" at bounding box center [116, 302] width 38 height 9
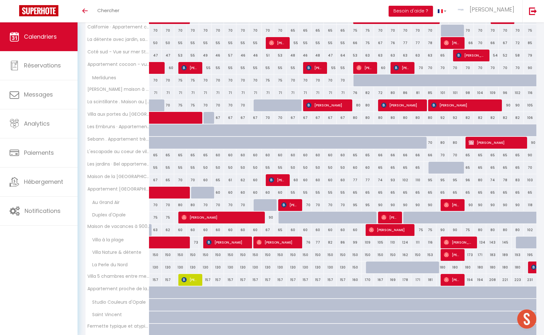
scroll to position [246, 0]
click at [444, 268] on div "180" at bounding box center [443, 267] width 12 height 12
type input "180"
type input "Ven 24 Octobre 2025"
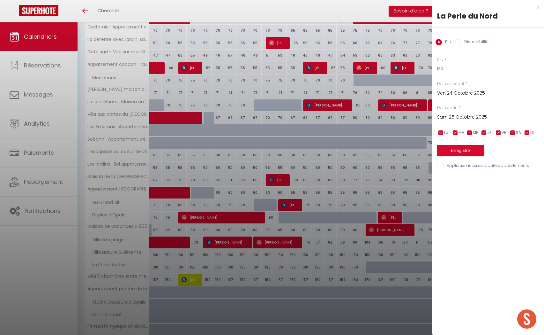
drag, startPoint x: 446, startPoint y: 116, endPoint x: 524, endPoint y: 140, distance: 81.3
click at [446, 116] on input "Sam 25 Octobre 2025" at bounding box center [490, 117] width 107 height 8
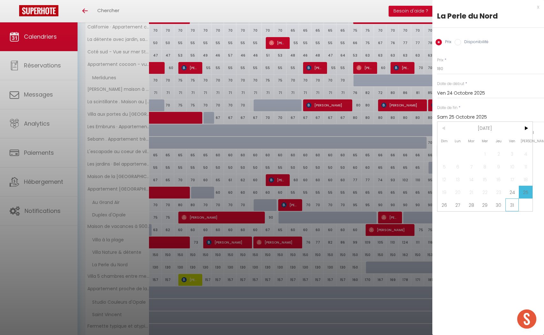
click at [512, 206] on span "31" at bounding box center [513, 204] width 14 height 13
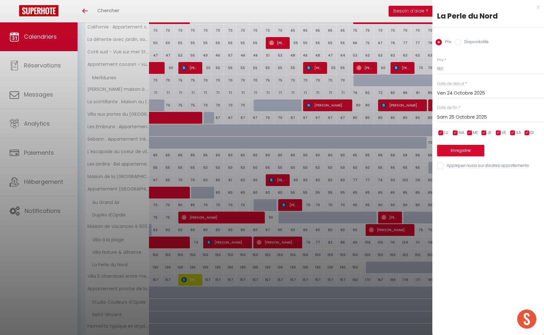
type input "Ven 31 Octobre 2025"
click at [440, 69] on input "180" at bounding box center [490, 68] width 107 height 11
type input "150"
click at [460, 148] on button "Enregistrer" at bounding box center [460, 150] width 47 height 11
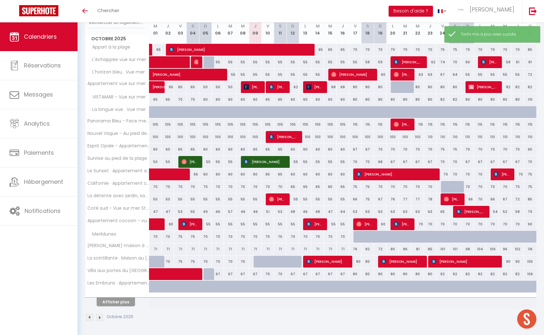
scroll to position [89, 0]
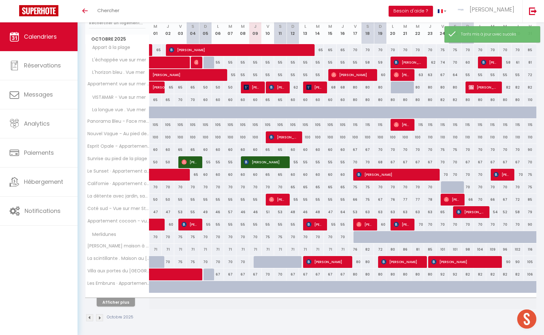
click at [112, 301] on button "Afficher plus" at bounding box center [116, 302] width 38 height 9
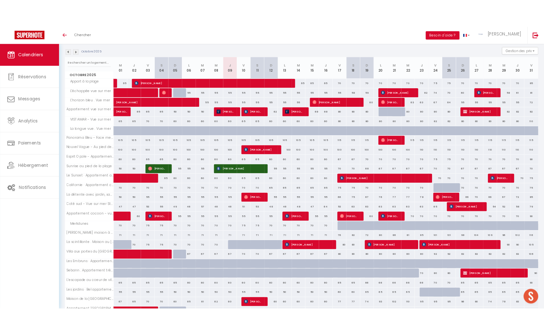
scroll to position [62, 0]
